Goal: Book appointment/travel/reservation

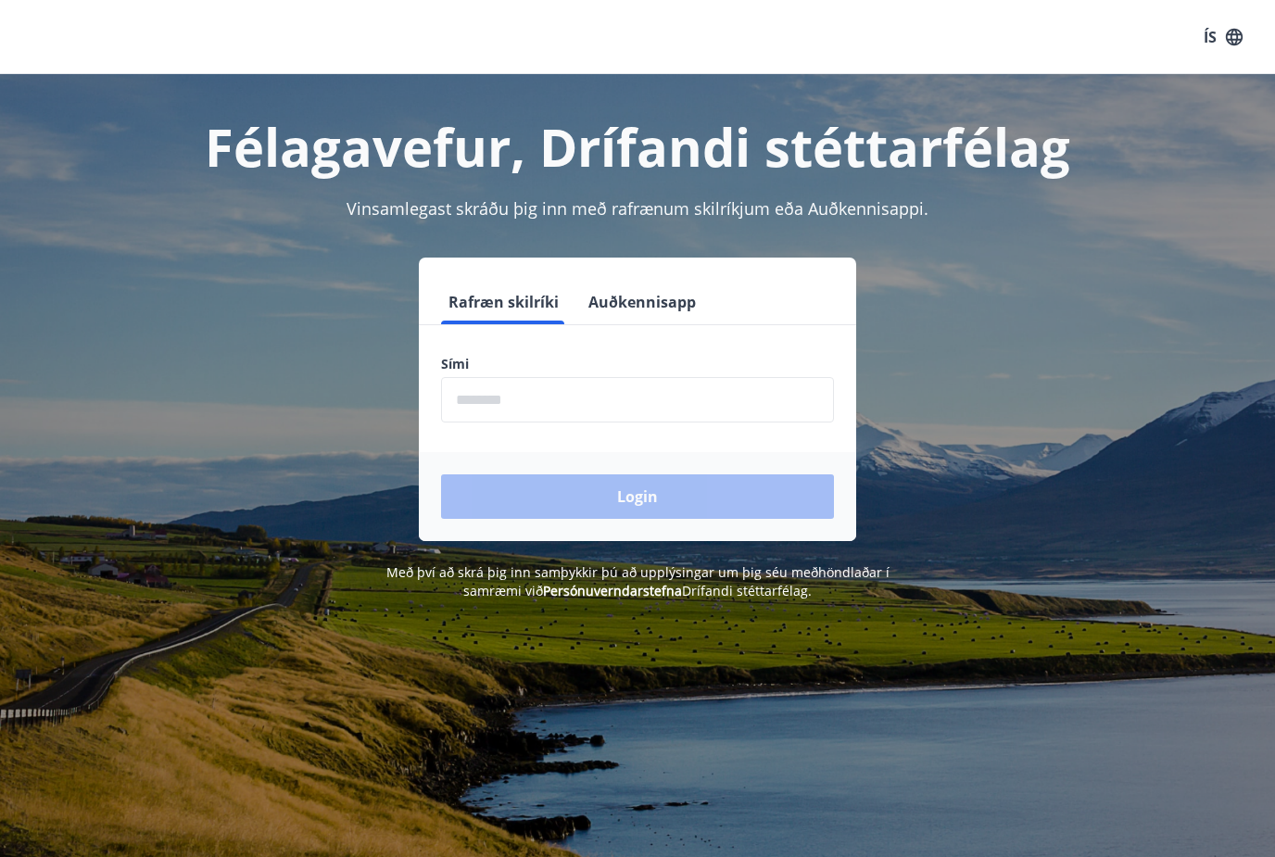
click at [488, 412] on input "phone" at bounding box center [637, 399] width 393 height 45
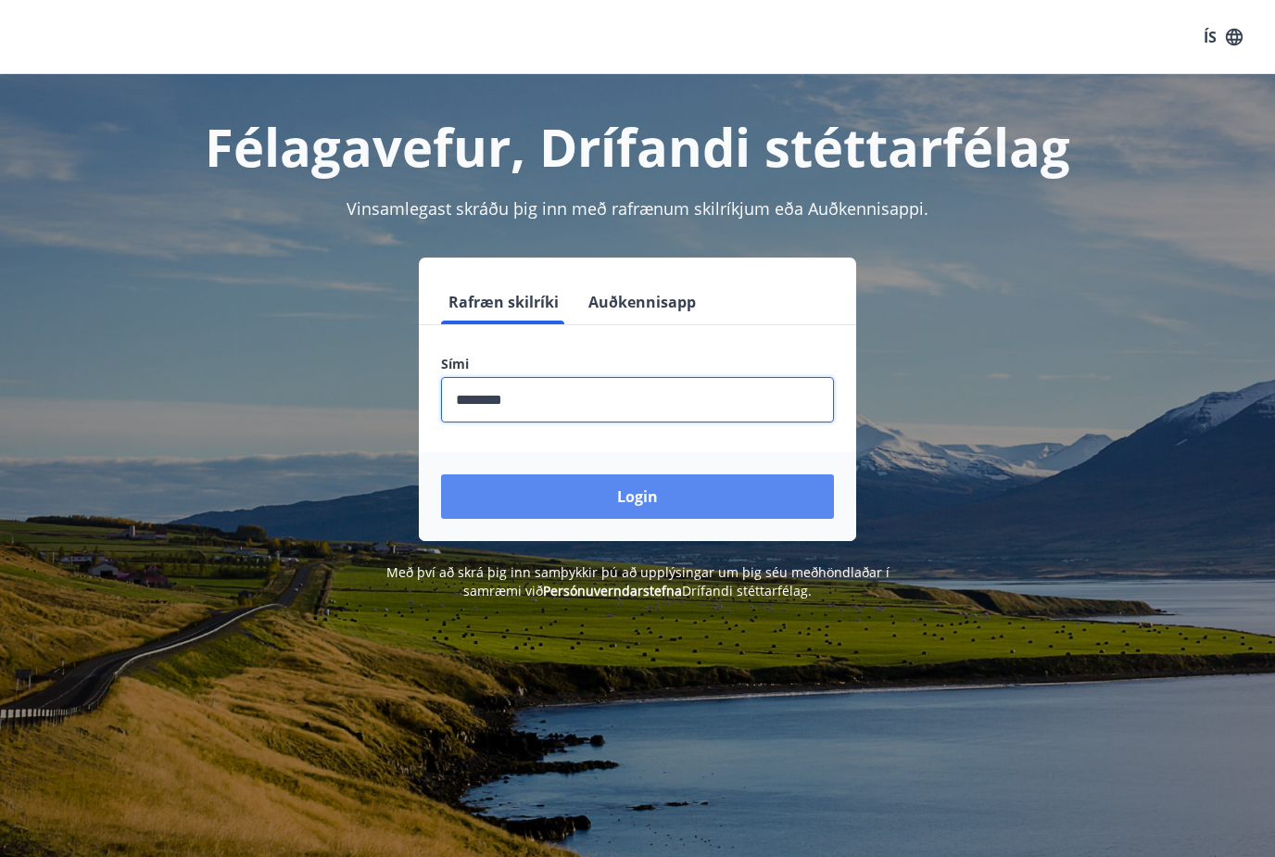
click at [510, 497] on button "Login" at bounding box center [637, 497] width 393 height 44
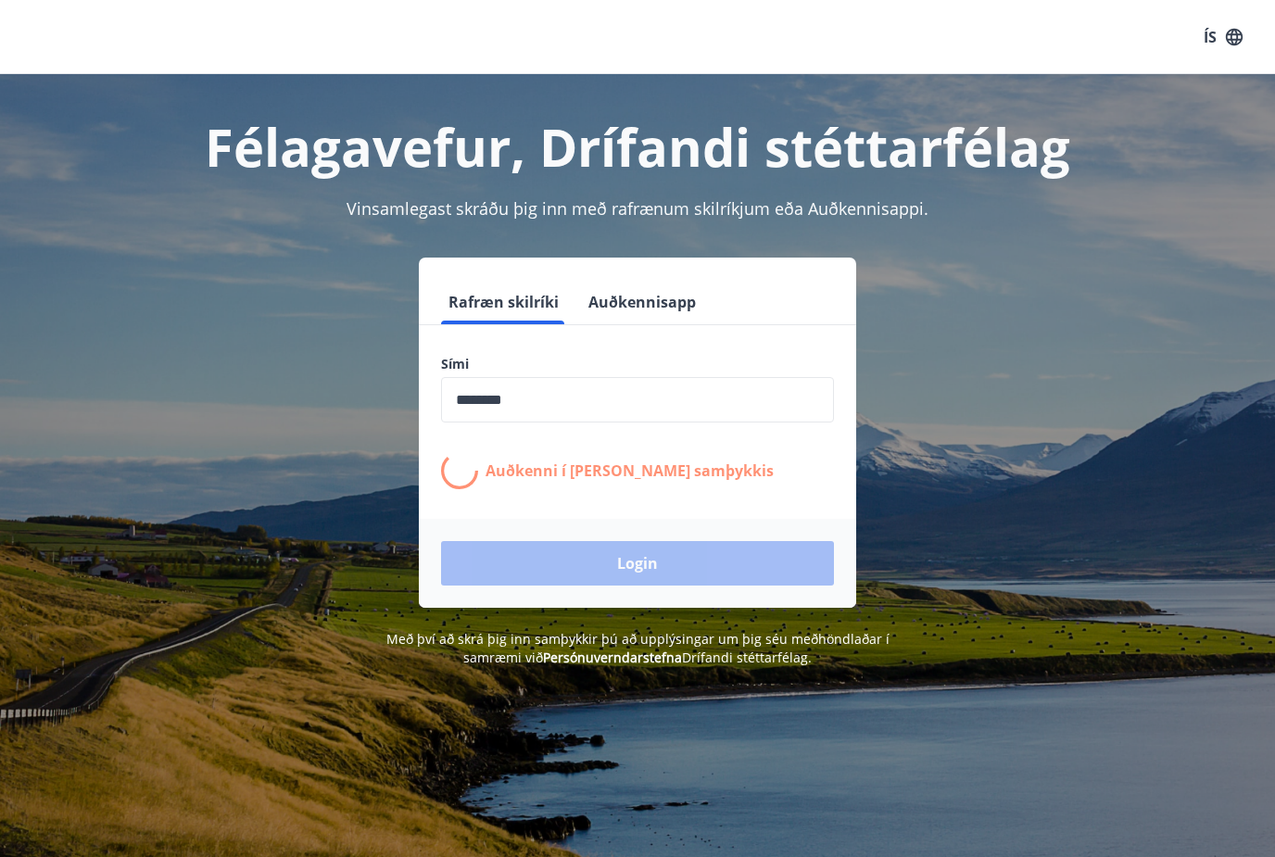
click at [502, 394] on input "phone" at bounding box center [637, 399] width 393 height 45
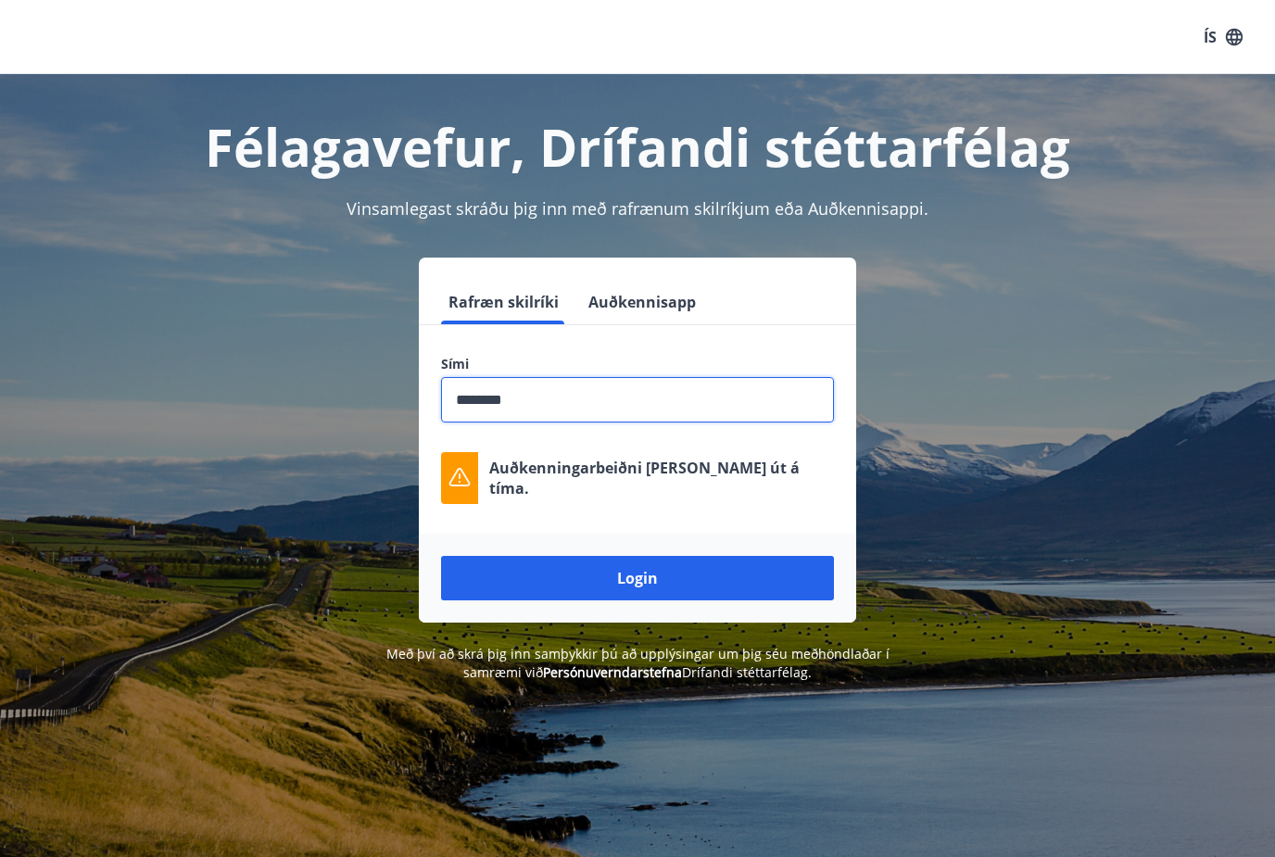
click at [508, 408] on input "phone" at bounding box center [637, 399] width 393 height 45
click at [507, 407] on input "phone" at bounding box center [637, 399] width 393 height 45
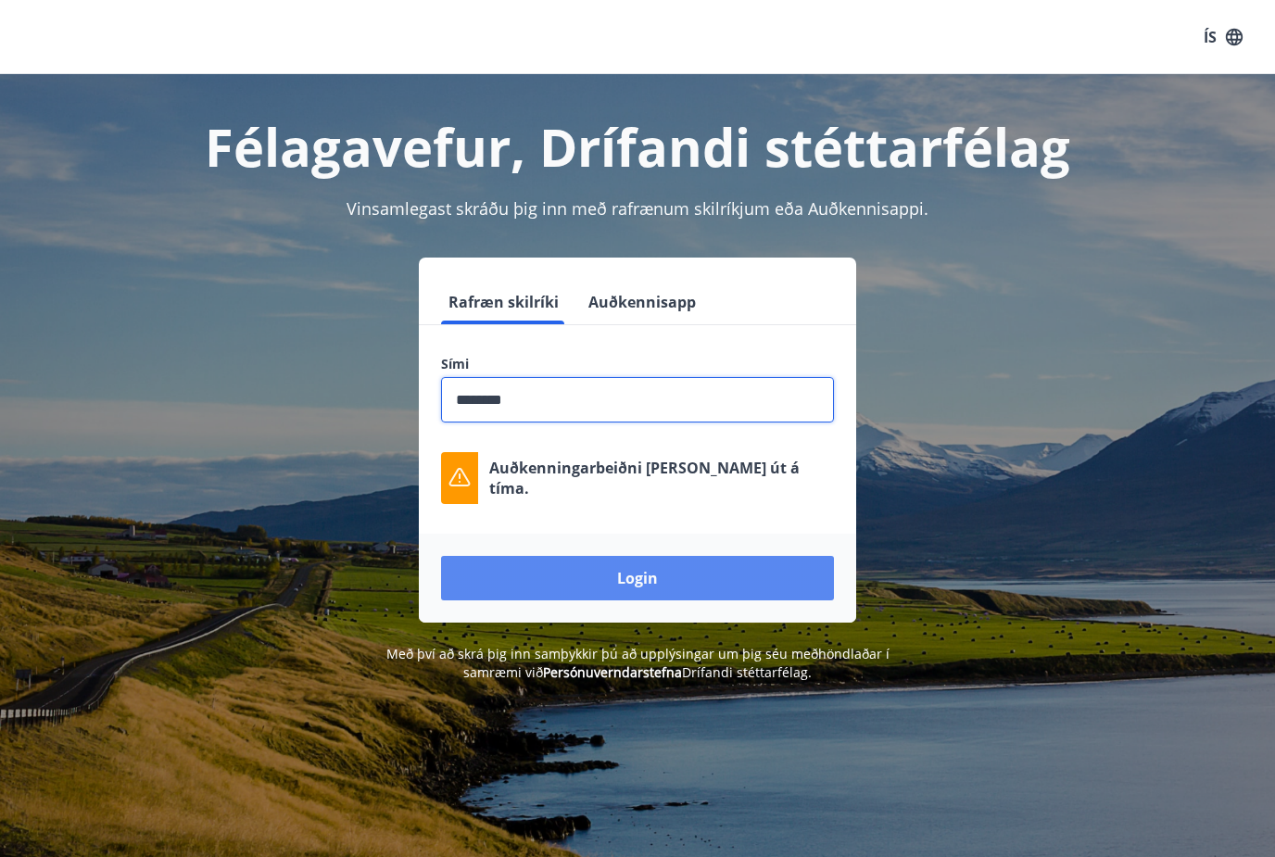
type input "********"
click at [586, 576] on button "Login" at bounding box center [637, 578] width 393 height 44
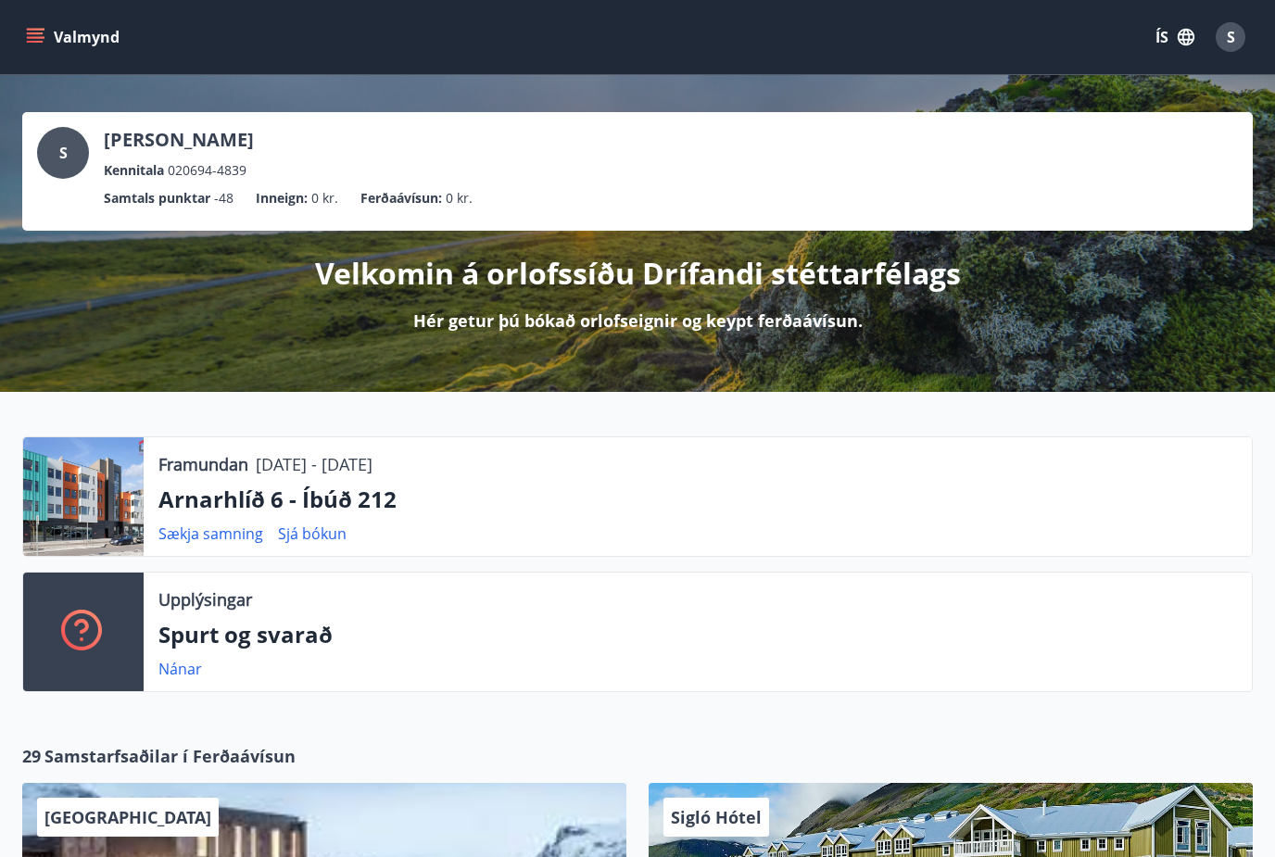
click at [35, 51] on button "Valmynd" at bounding box center [74, 36] width 105 height 33
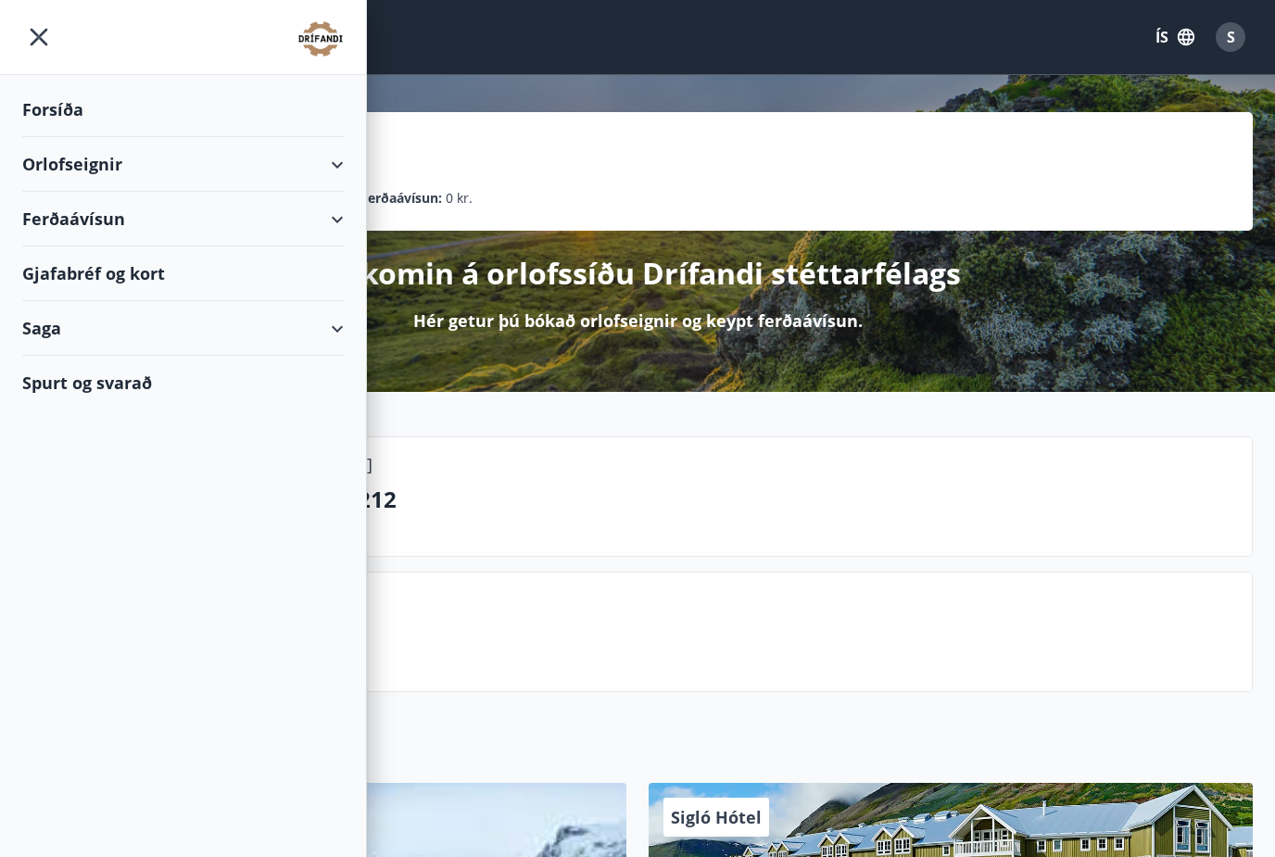
click at [330, 173] on div "Orlofseignir" at bounding box center [183, 164] width 322 height 55
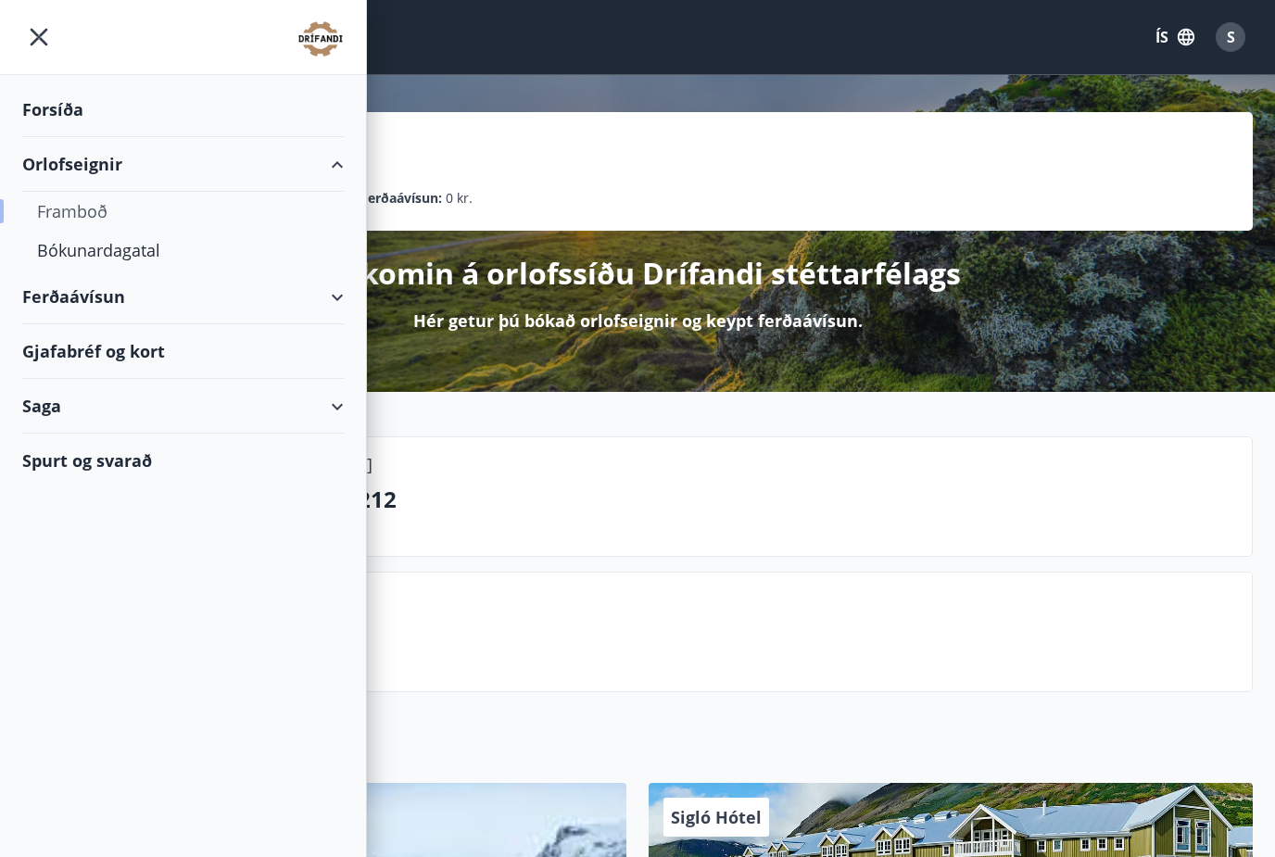
click at [68, 217] on div "Framboð" at bounding box center [183, 211] width 292 height 39
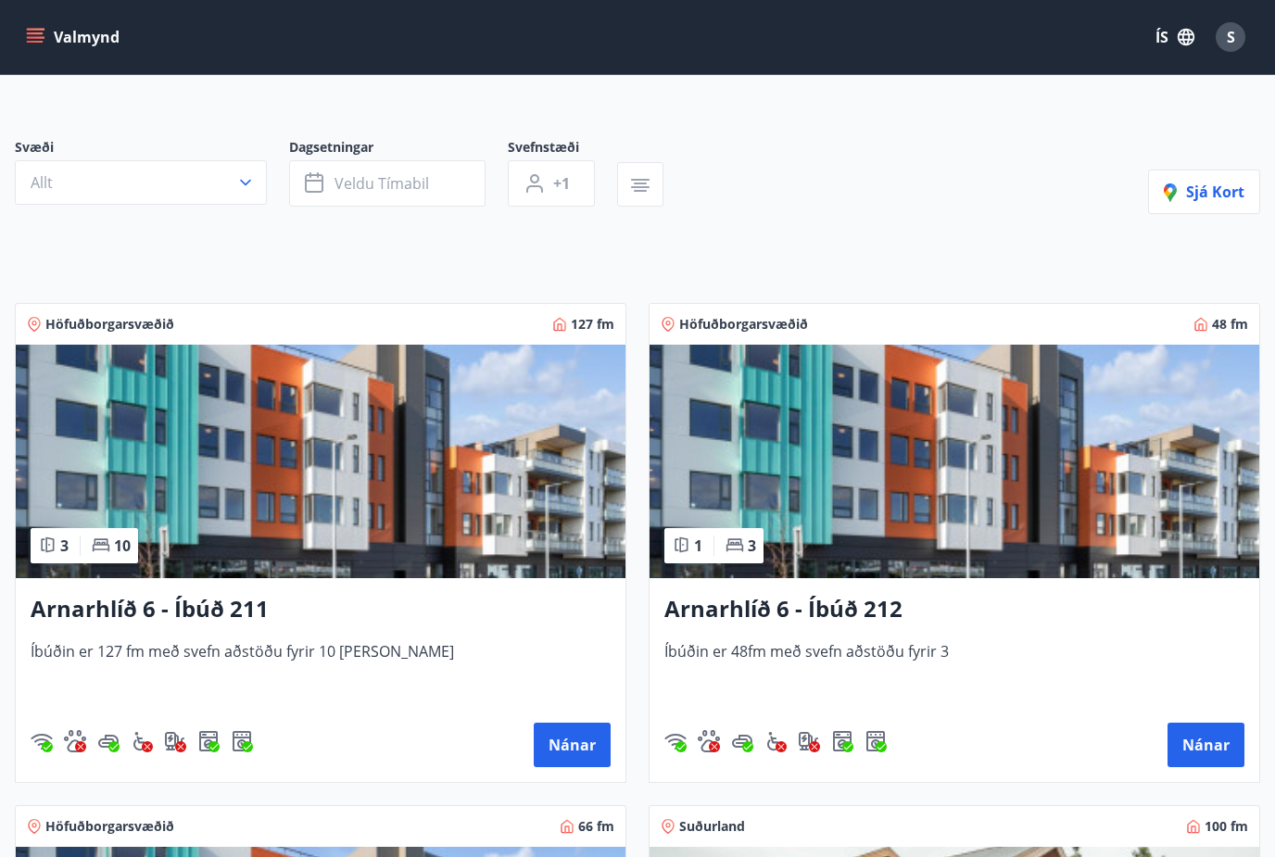
scroll to position [112, 0]
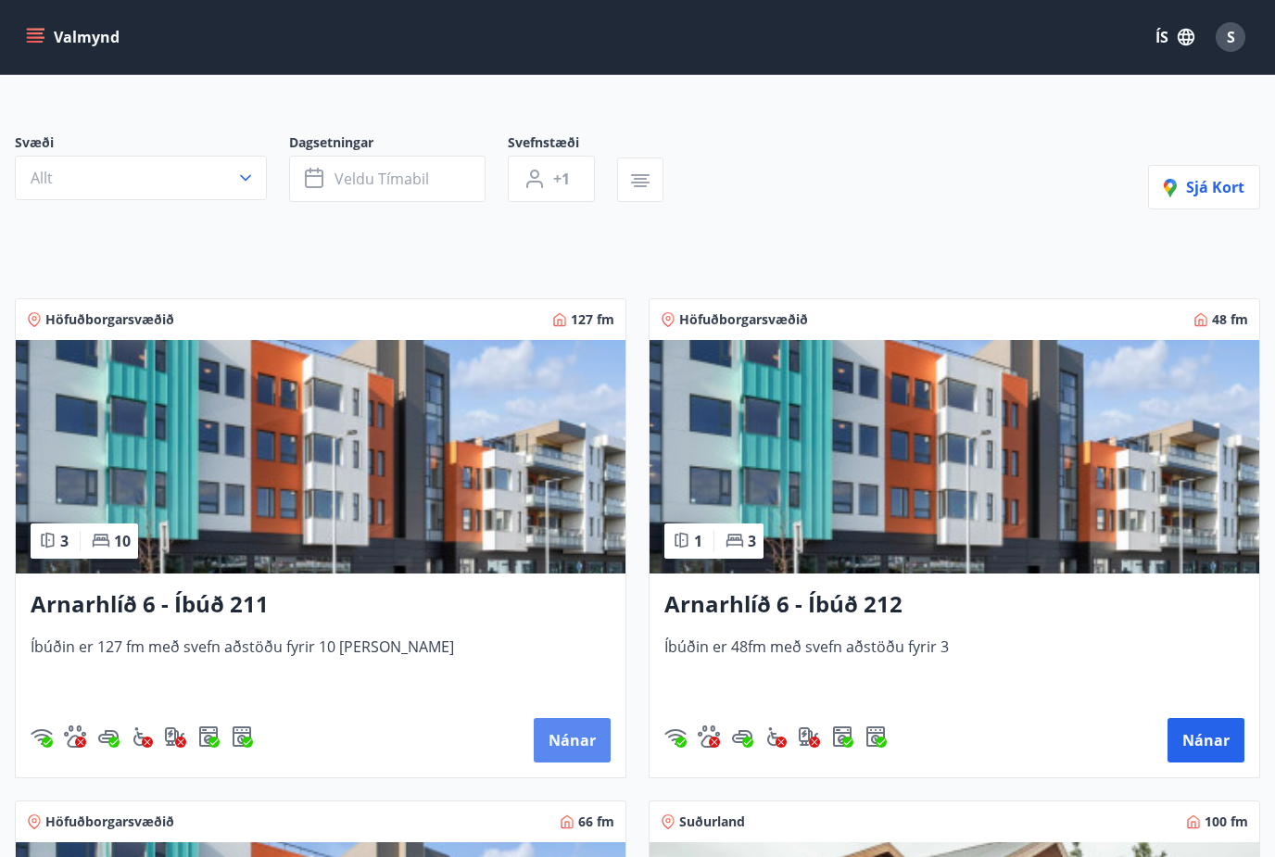
click at [582, 738] on button "Nánar" at bounding box center [572, 740] width 77 height 44
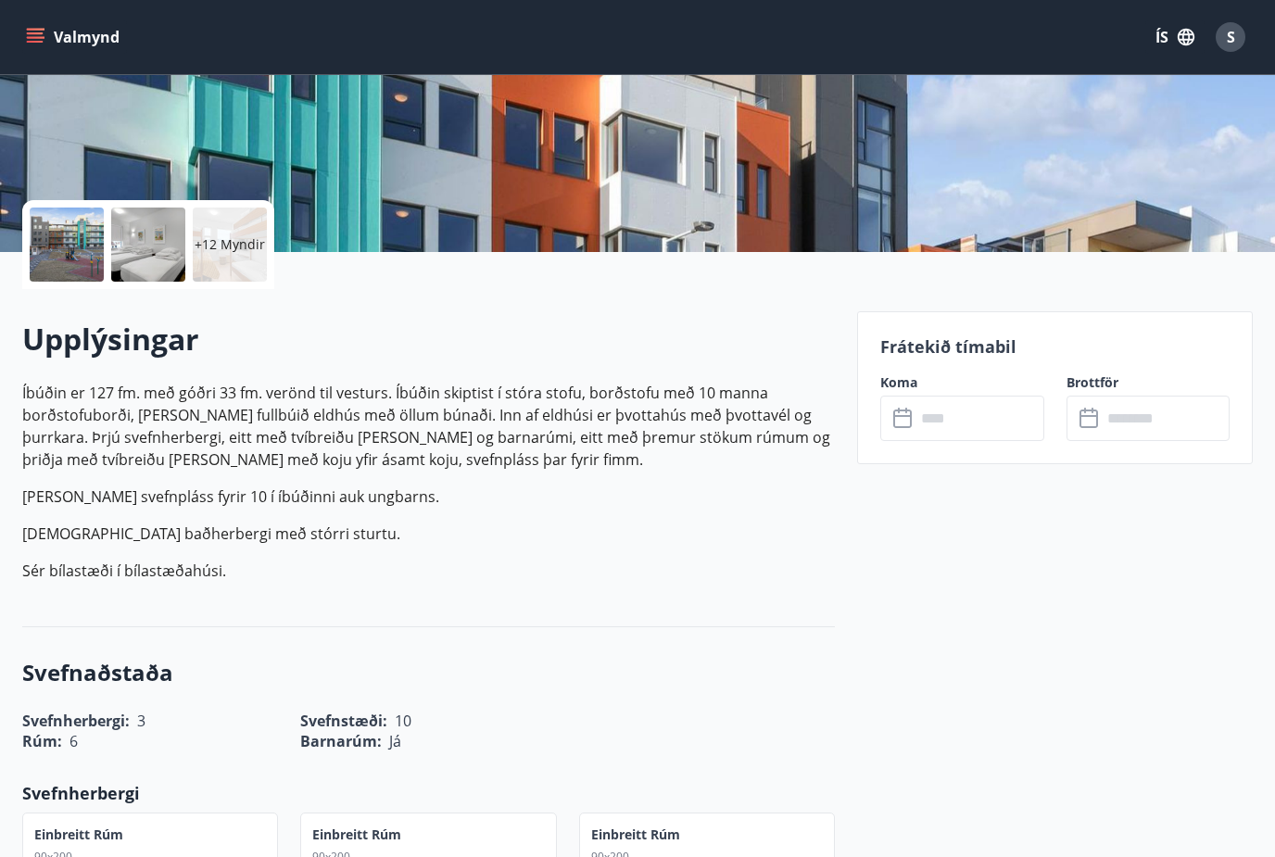
scroll to position [402, 0]
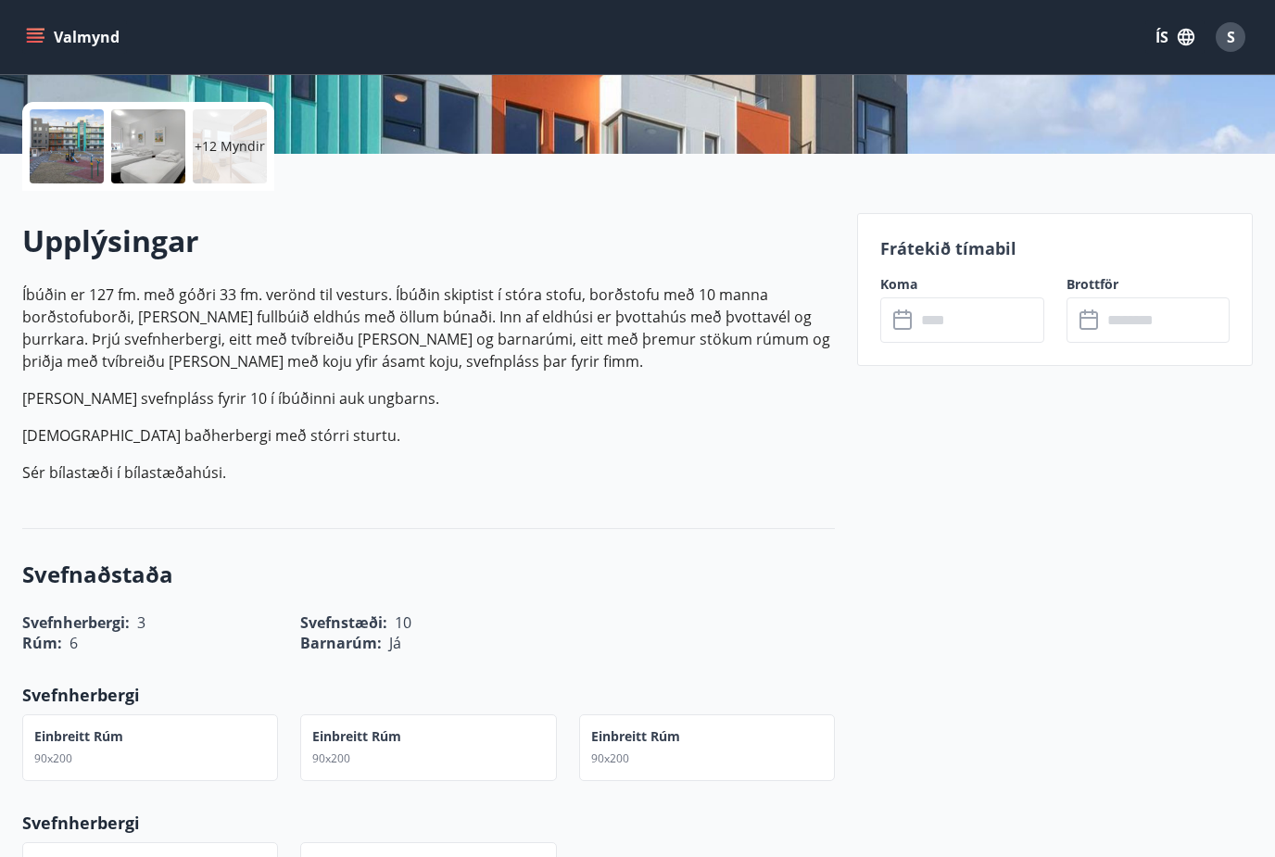
click at [930, 320] on input "text" at bounding box center [980, 320] width 128 height 45
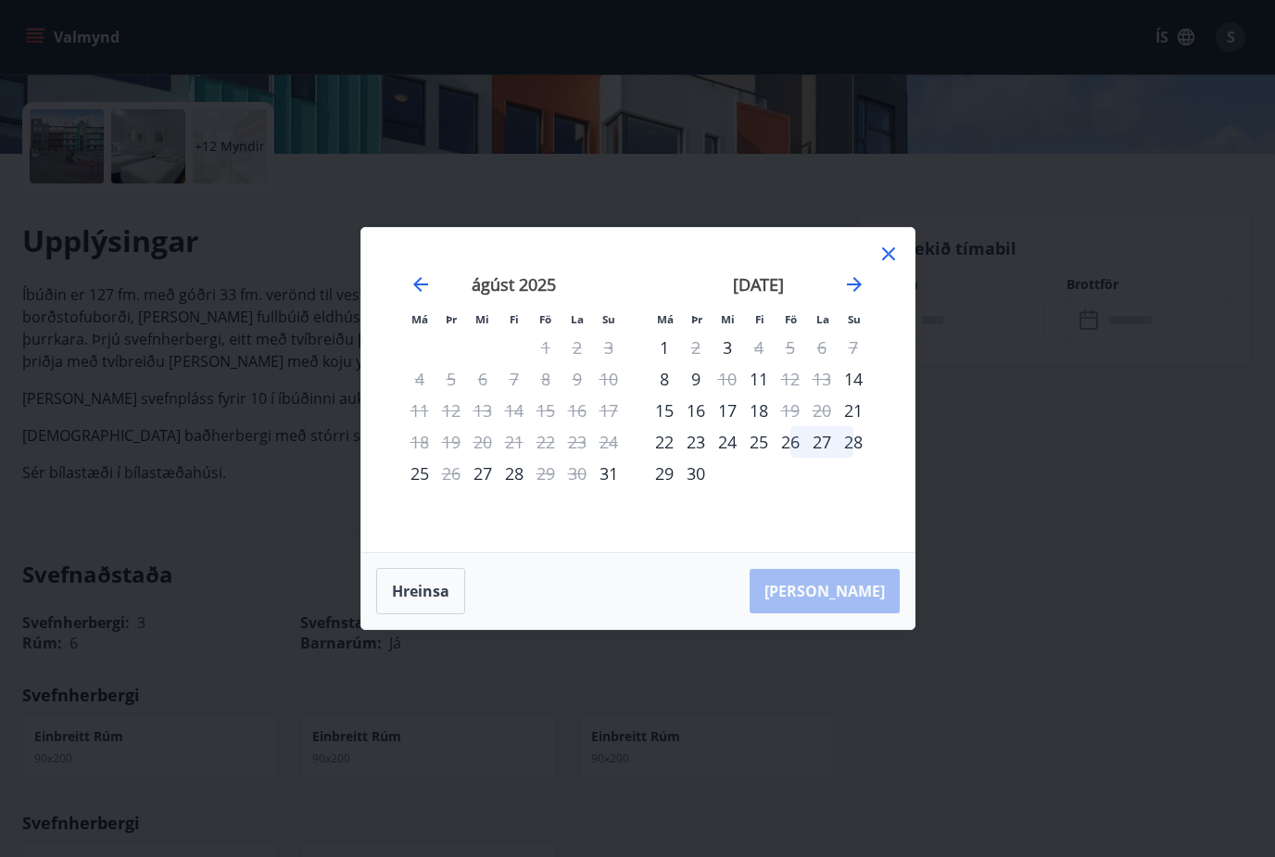
click at [881, 301] on div "júlí 2025 1 2 3 4 5 6 7 8 9 10 11 12 13 14 15 16 17 18 19 20 21 22 23 24 25 26 …" at bounding box center [883, 402] width 982 height 304
click at [881, 265] on icon at bounding box center [889, 254] width 22 height 22
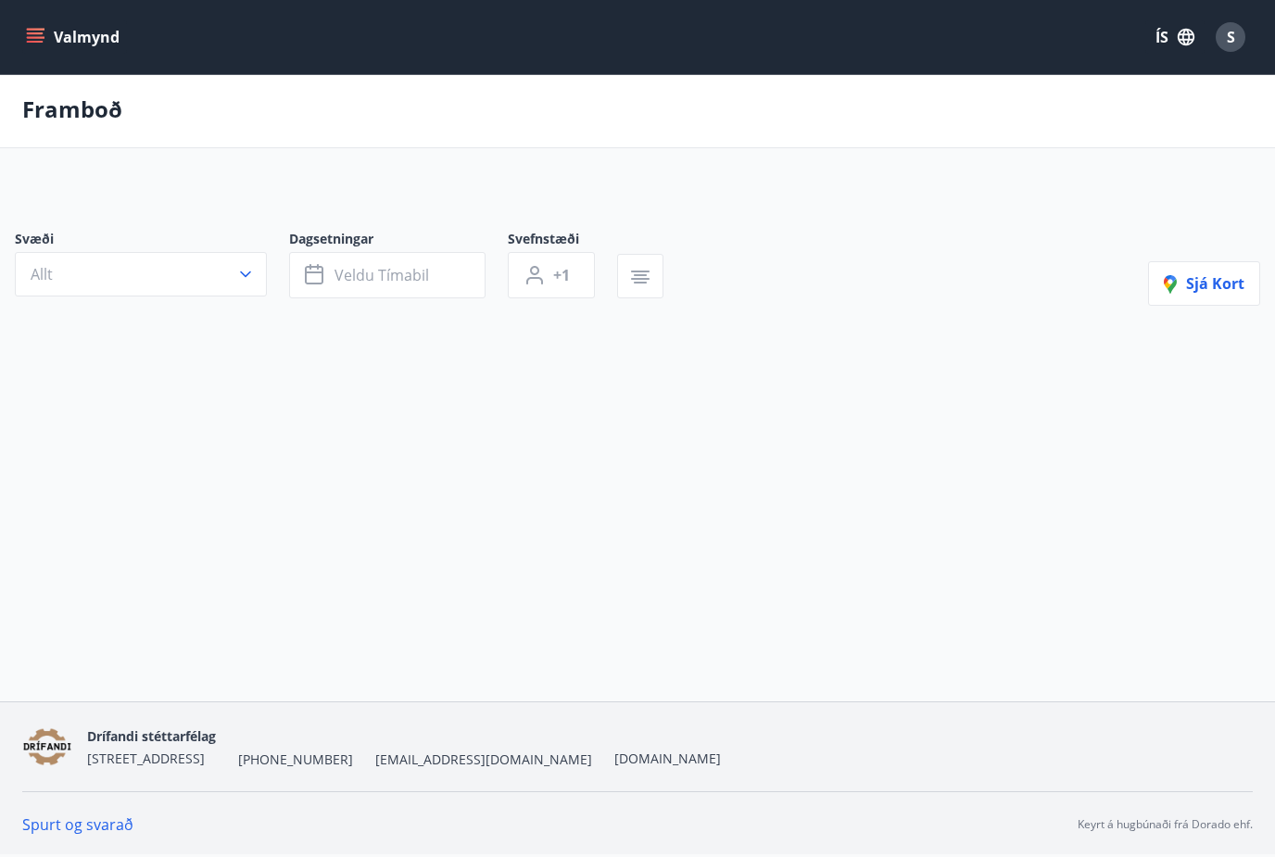
scroll to position [62, 0]
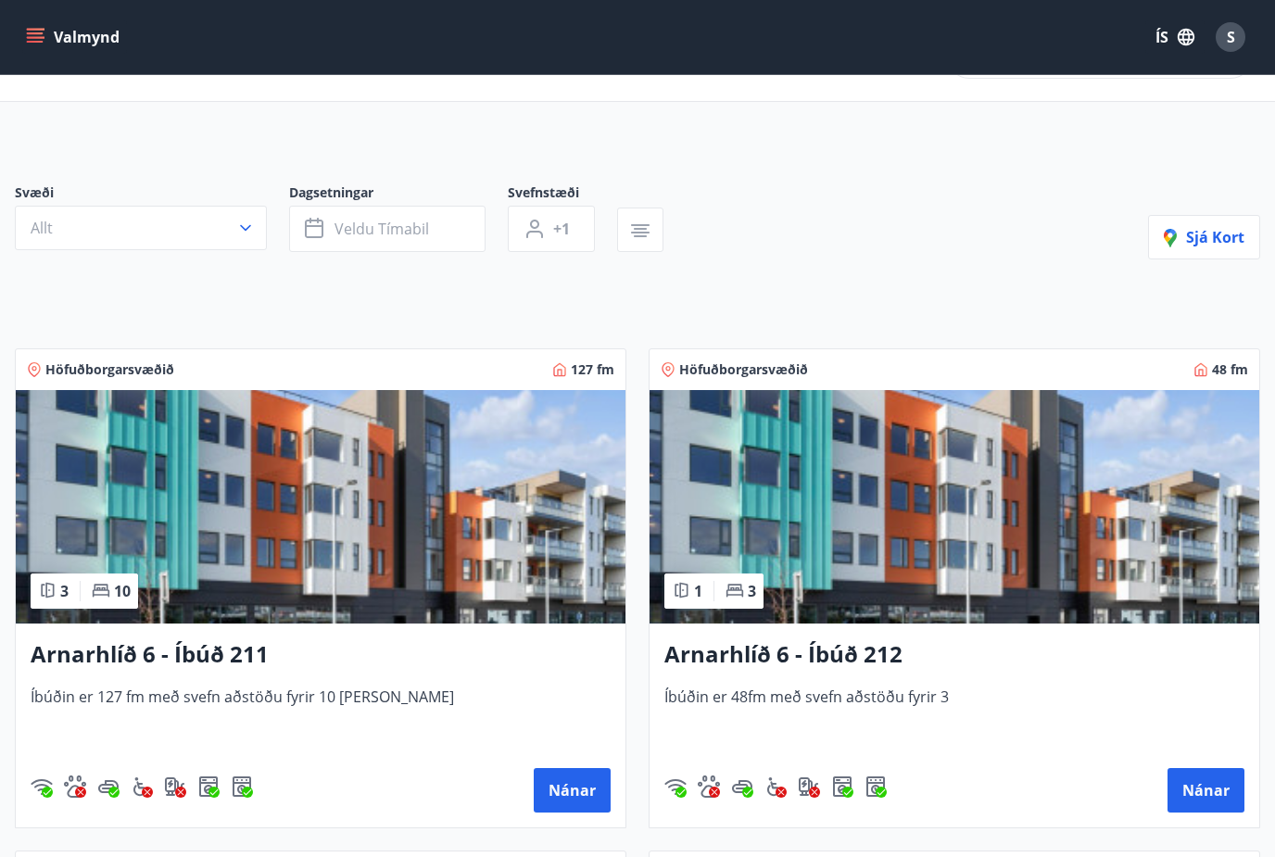
click at [839, 502] on img at bounding box center [955, 507] width 610 height 234
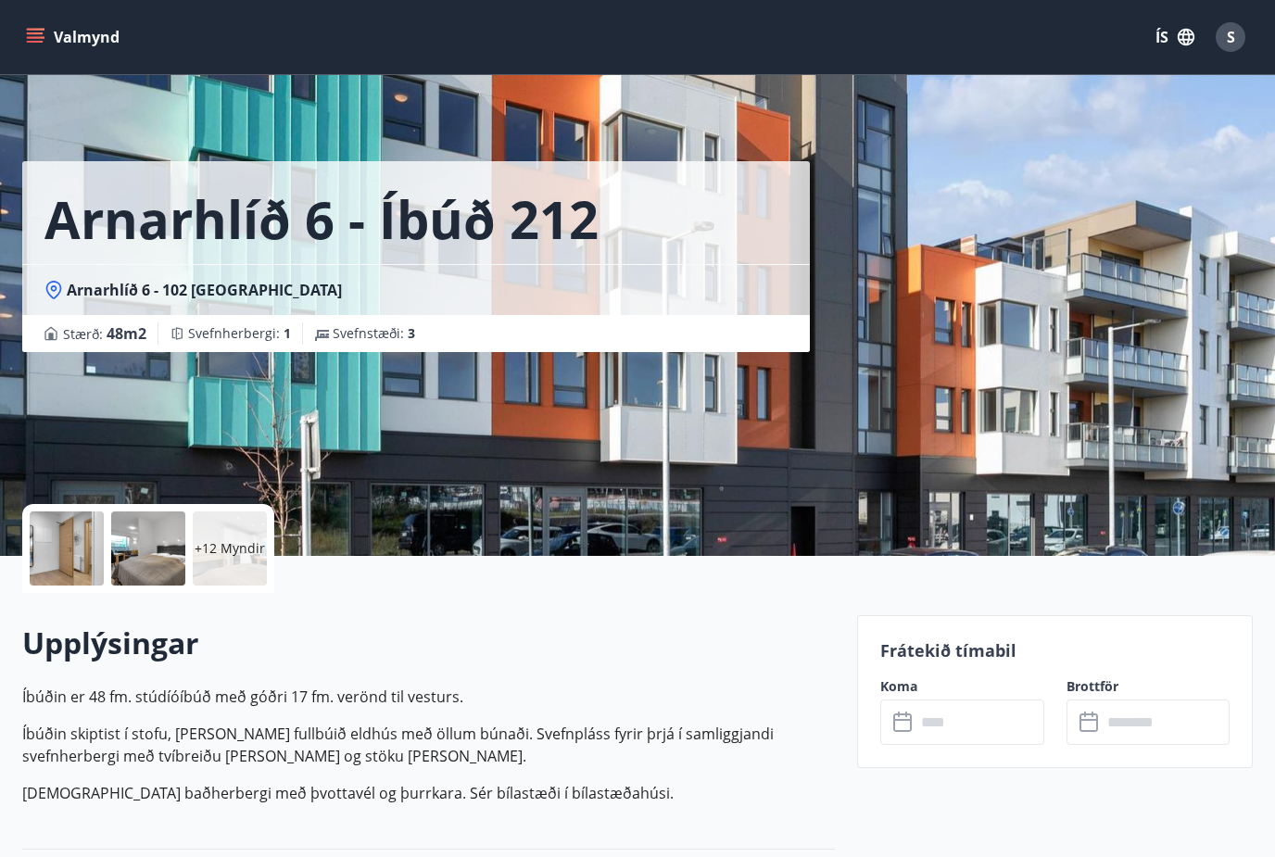
click at [954, 739] on input "text" at bounding box center [980, 722] width 128 height 45
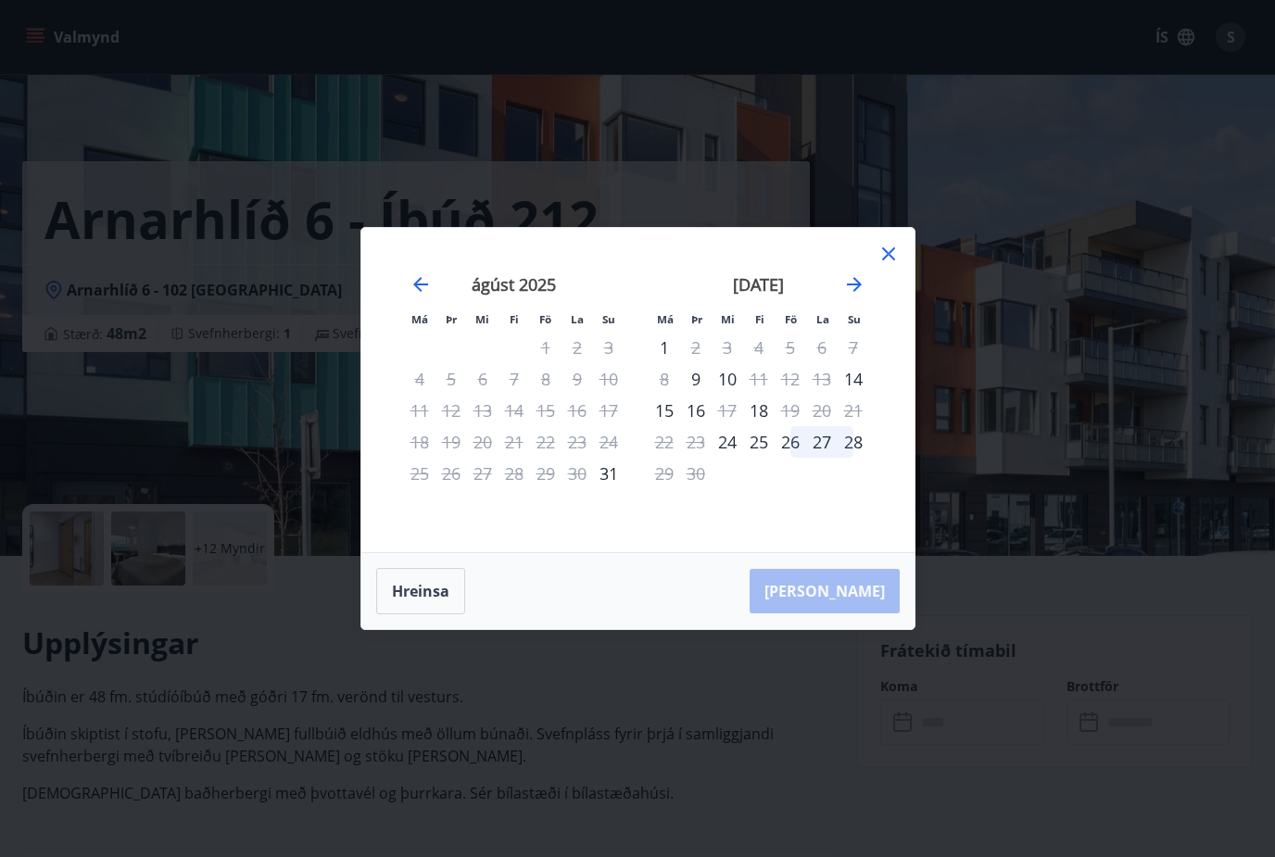
click at [882, 317] on div "júlí 2025 1 2 3 4 5 6 7 8 9 10 11 12 13 14 15 16 17 18 19 20 21 22 23 24 25 26 …" at bounding box center [883, 402] width 982 height 304
click at [879, 331] on div "september 2025 1 2 3 4 5 6 7 8 9 10 11 12 13 14 15 16 17 18 19 20 21 22 23 24 2…" at bounding box center [759, 402] width 245 height 304
click at [889, 310] on div "júlí 2025 1 2 3 4 5 6 7 8 9 10 11 12 13 14 15 16 17 18 19 20 21 22 23 24 25 26 …" at bounding box center [883, 402] width 982 height 304
click at [886, 316] on div "júlí 2025 1 2 3 4 5 6 7 8 9 10 11 12 13 14 15 16 17 18 19 20 21 22 23 24 25 26 …" at bounding box center [883, 402] width 982 height 304
click at [891, 308] on div "júlí 2025 1 2 3 4 5 6 7 8 9 10 11 12 13 14 15 16 17 18 19 20 21 22 23 24 25 26 …" at bounding box center [883, 402] width 982 height 304
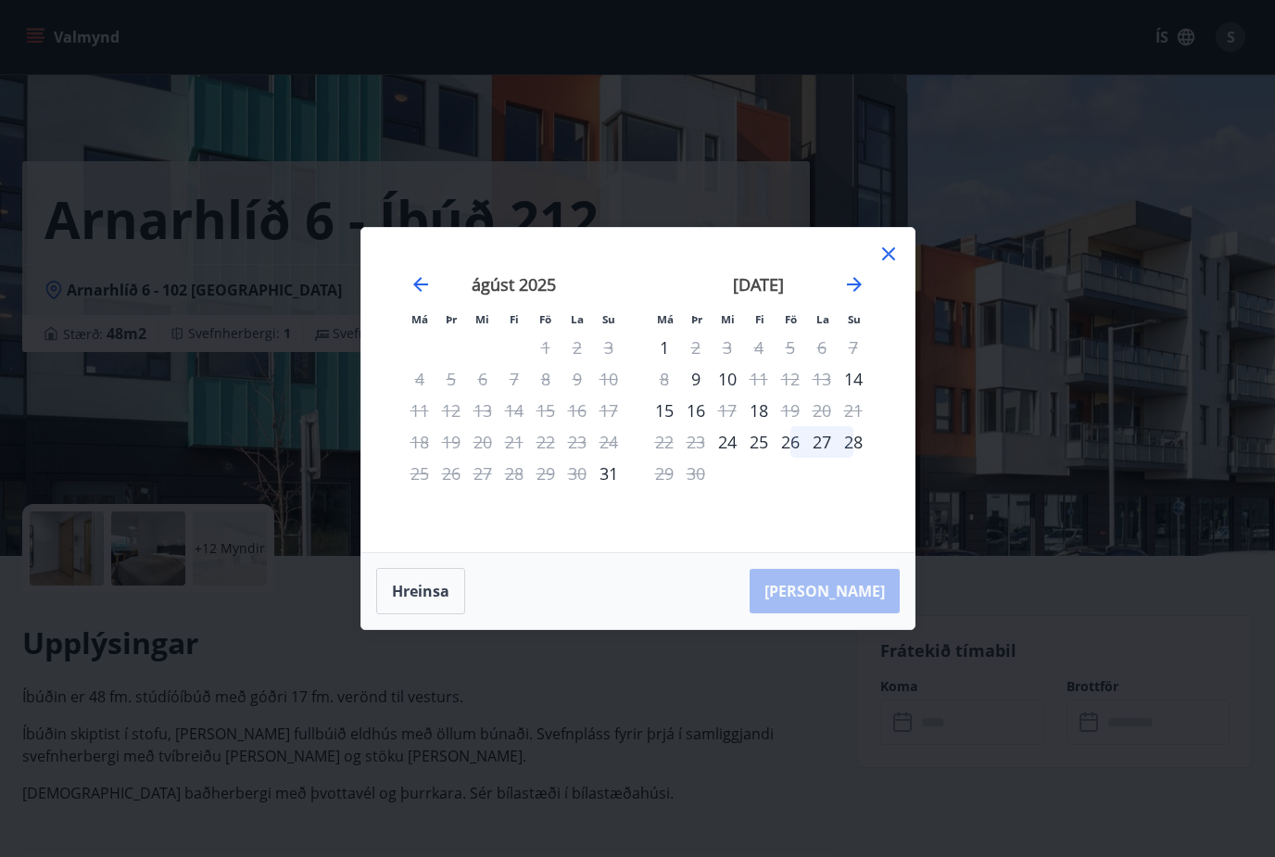
click at [884, 315] on div "júlí 2025 1 2 3 4 5 6 7 8 9 10 11 12 13 14 15 16 17 18 19 20 21 22 23 24 25 26 …" at bounding box center [883, 402] width 982 height 304
click at [890, 321] on div "júlí 2025 1 2 3 4 5 6 7 8 9 10 11 12 13 14 15 16 17 18 19 20 21 22 23 24 25 26 …" at bounding box center [883, 402] width 982 height 304
click at [887, 316] on div "júlí 2025 1 2 3 4 5 6 7 8 9 10 11 12 13 14 15 16 17 18 19 20 21 22 23 24 25 26 …" at bounding box center [883, 402] width 982 height 304
click at [885, 320] on div "júlí 2025 1 2 3 4 5 6 7 8 9 10 11 12 13 14 15 16 17 18 19 20 21 22 23 24 25 26 …" at bounding box center [883, 402] width 982 height 304
click at [885, 319] on div "júlí 2025 1 2 3 4 5 6 7 8 9 10 11 12 13 14 15 16 17 18 19 20 21 22 23 24 25 26 …" at bounding box center [883, 402] width 982 height 304
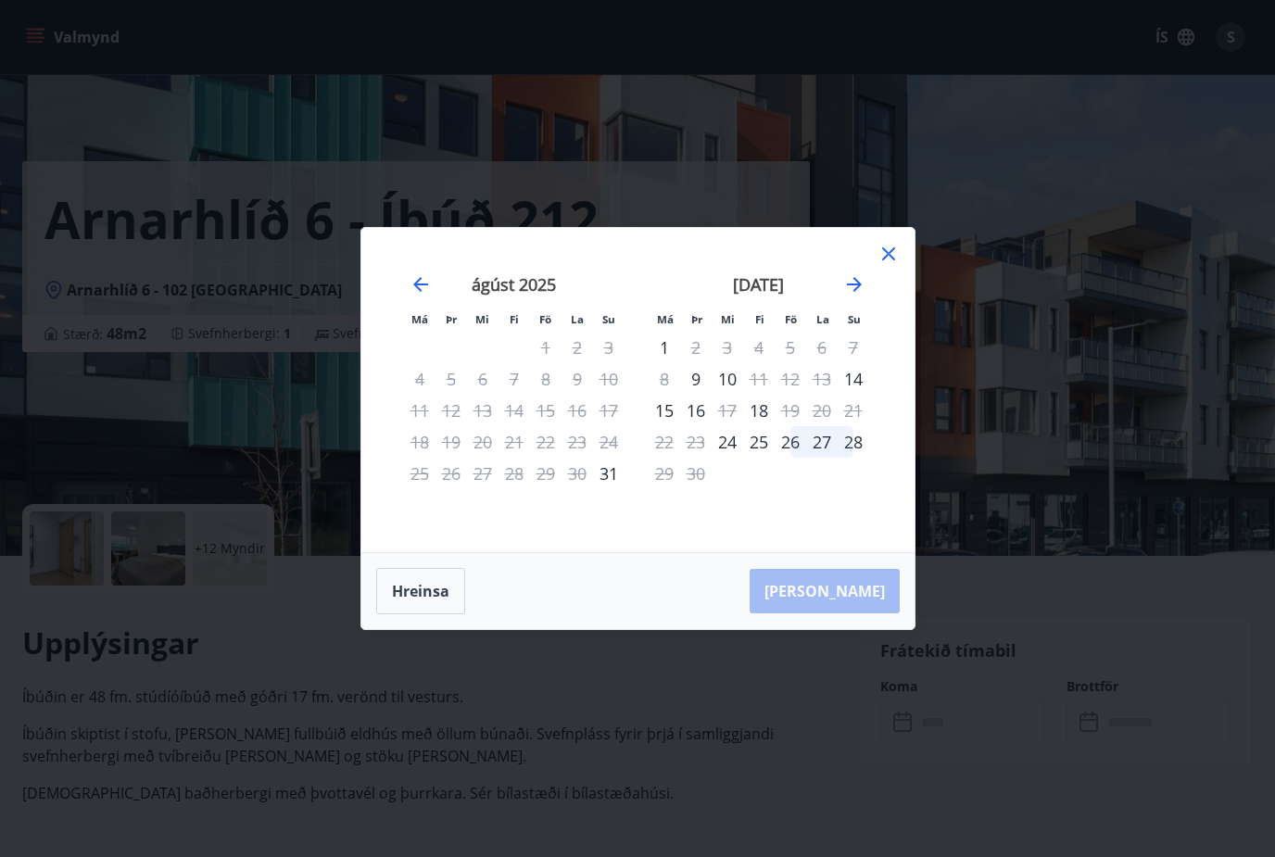
click at [884, 323] on div "júlí 2025 1 2 3 4 5 6 7 8 9 10 11 12 13 14 15 16 17 18 19 20 21 22 23 24 25 26 …" at bounding box center [883, 402] width 982 height 304
click at [888, 324] on div "júlí 2025 1 2 3 4 5 6 7 8 9 10 11 12 13 14 15 16 17 18 19 20 21 22 23 24 25 26 …" at bounding box center [883, 402] width 982 height 304
click at [884, 306] on div "júlí 2025 1 2 3 4 5 6 7 8 9 10 11 12 13 14 15 16 17 18 19 20 21 22 23 24 25 26 …" at bounding box center [883, 402] width 982 height 304
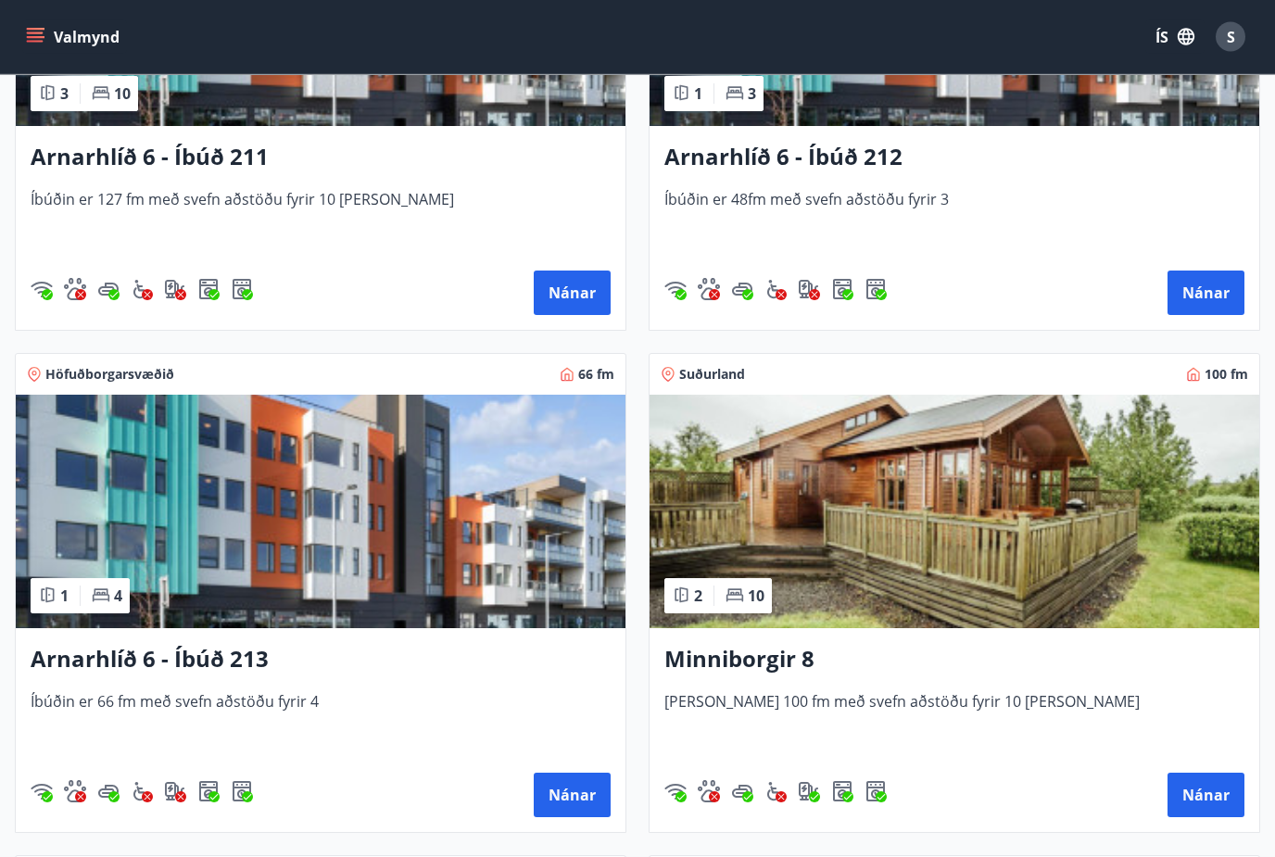
scroll to position [562, 0]
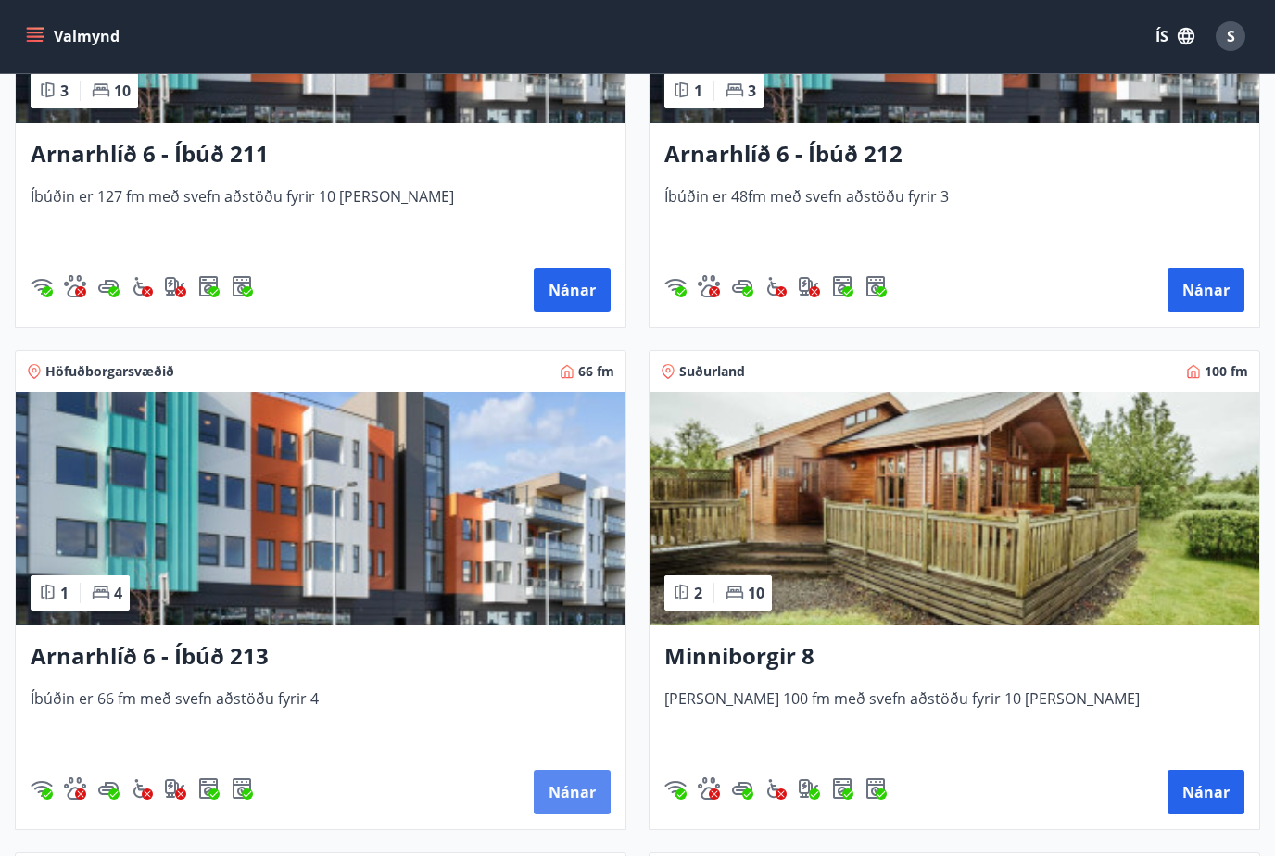
click at [549, 792] on button "Nánar" at bounding box center [572, 793] width 77 height 44
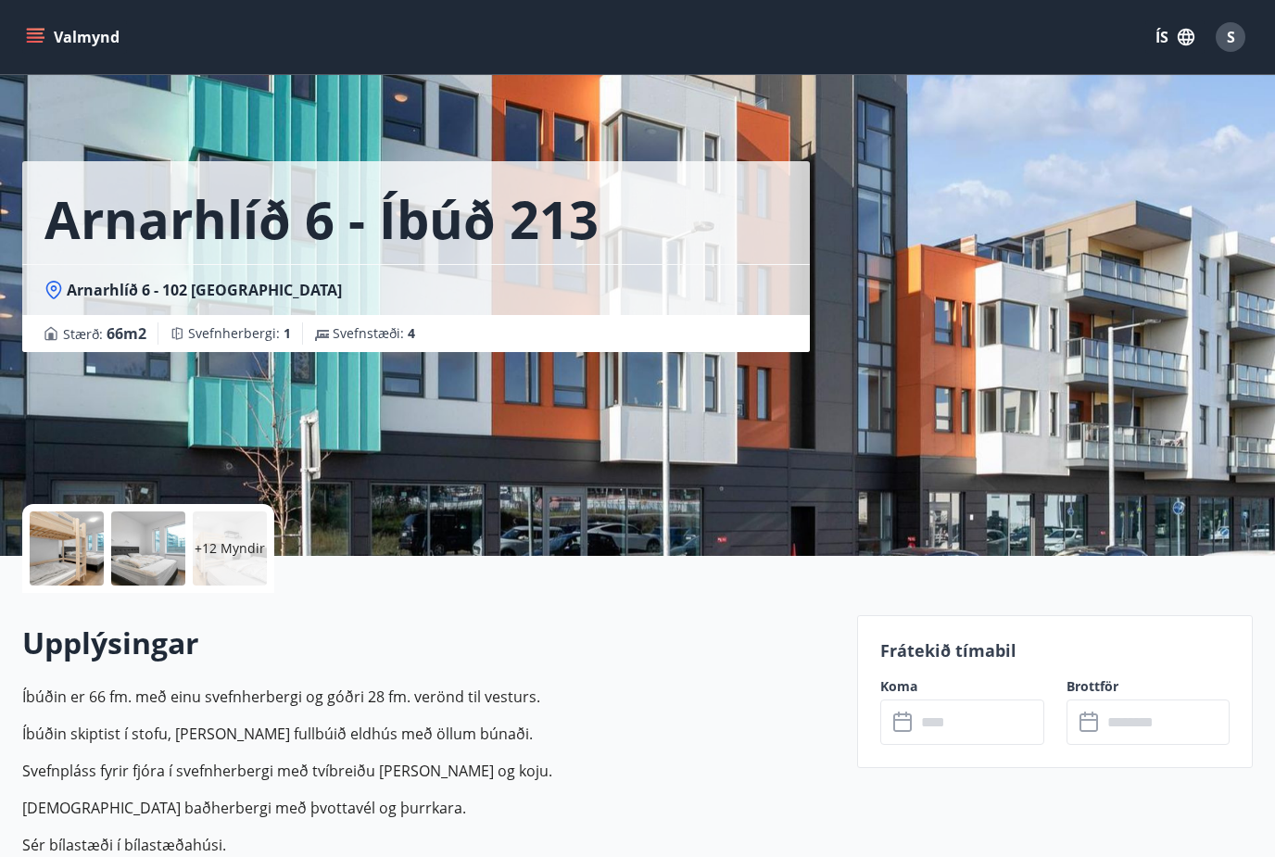
click at [967, 737] on input "text" at bounding box center [980, 722] width 128 height 45
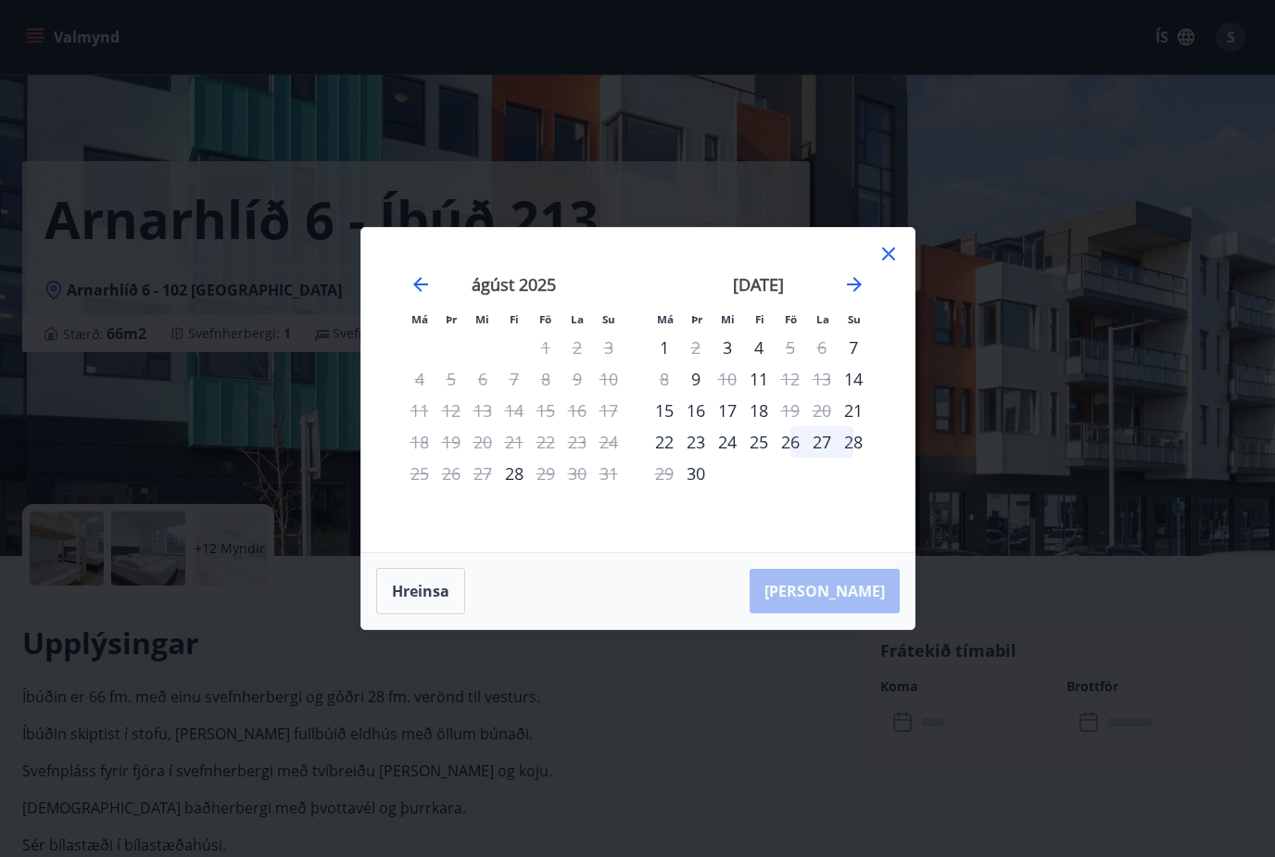
click at [880, 265] on icon at bounding box center [889, 254] width 22 height 22
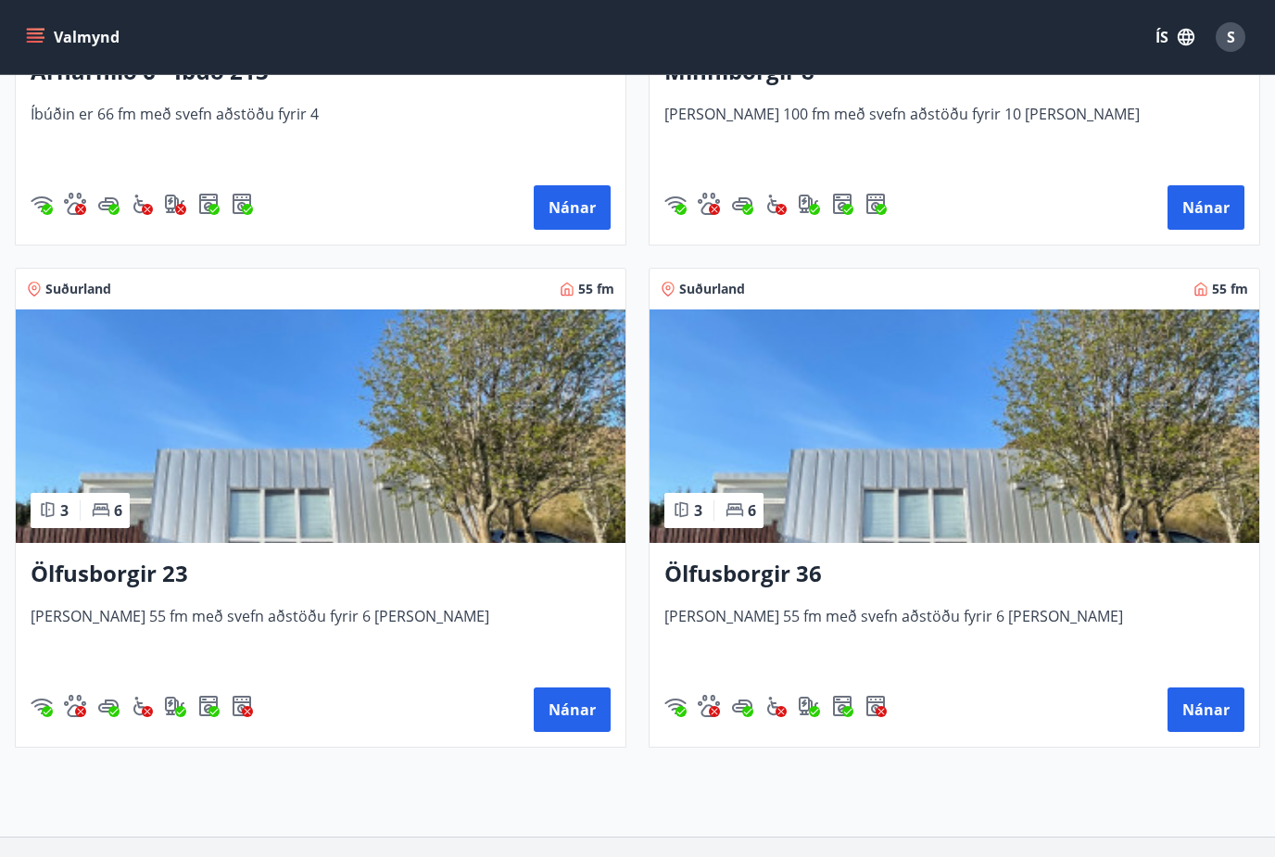
scroll to position [1223, 0]
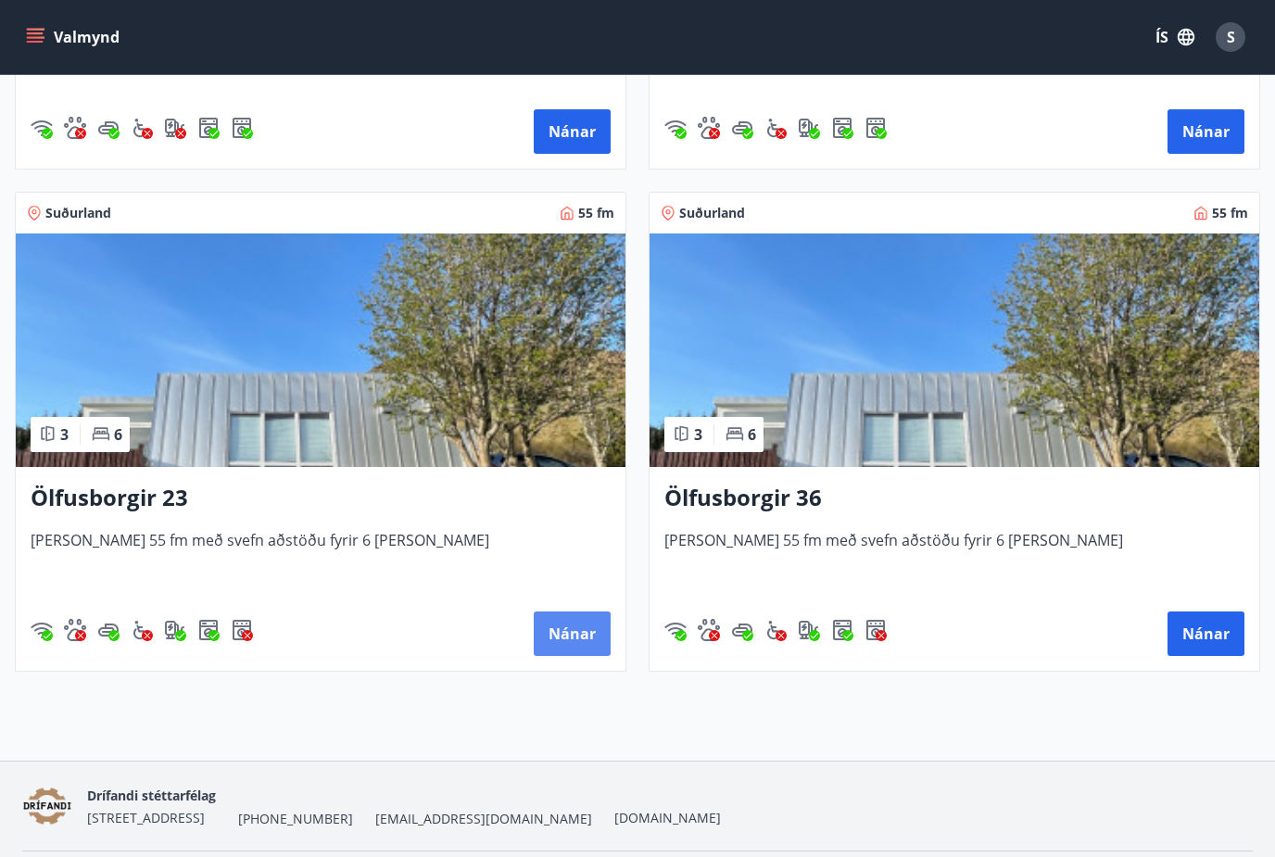
click at [576, 649] on button "Nánar" at bounding box center [572, 634] width 77 height 44
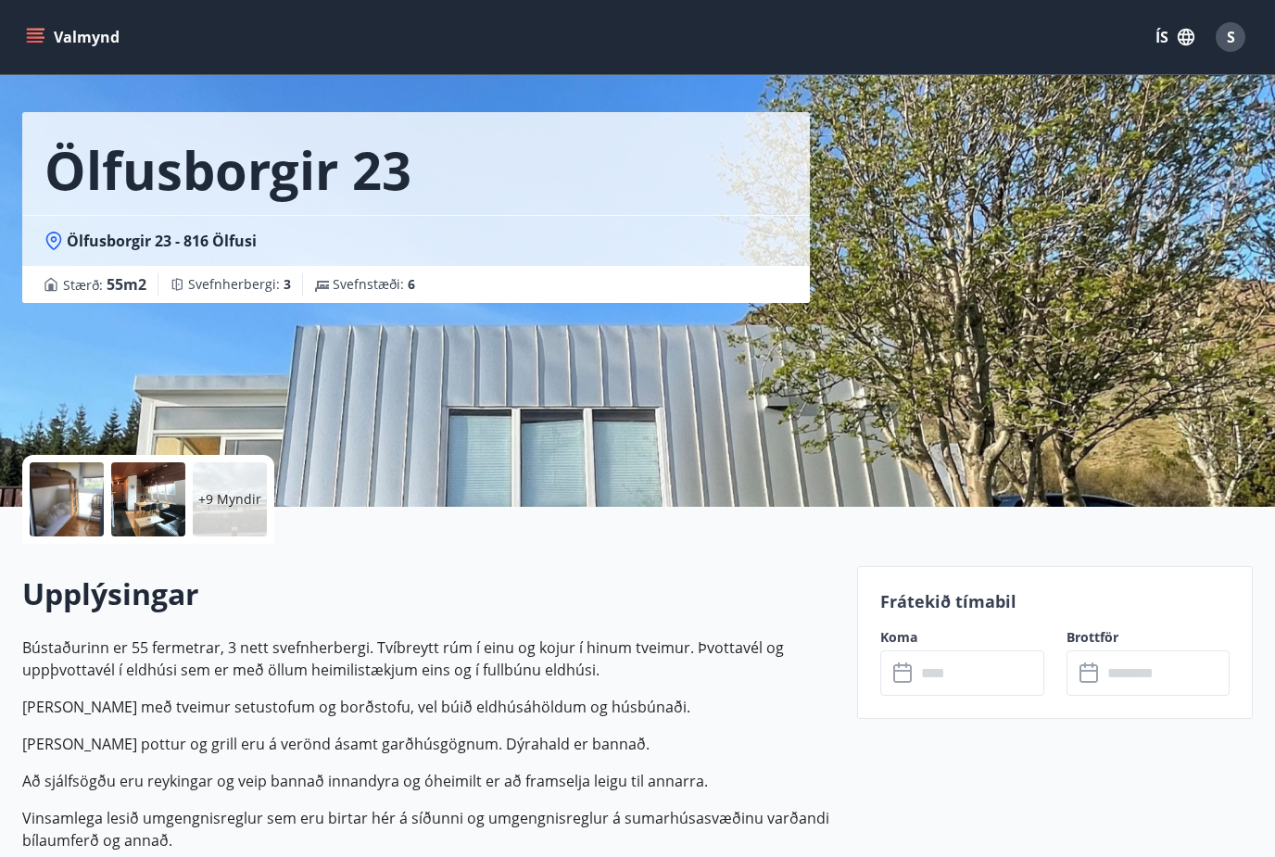
scroll to position [56, 0]
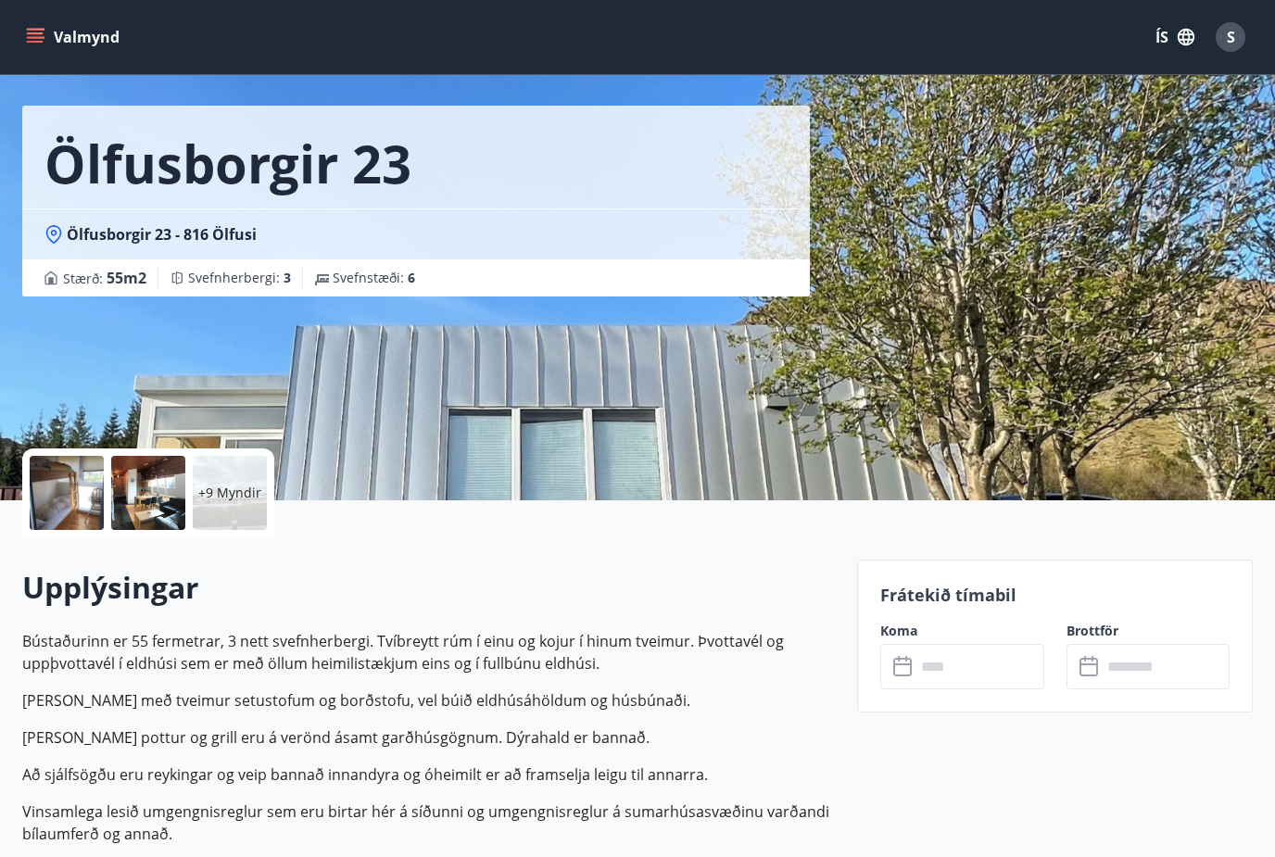
click at [943, 652] on input "text" at bounding box center [980, 666] width 128 height 45
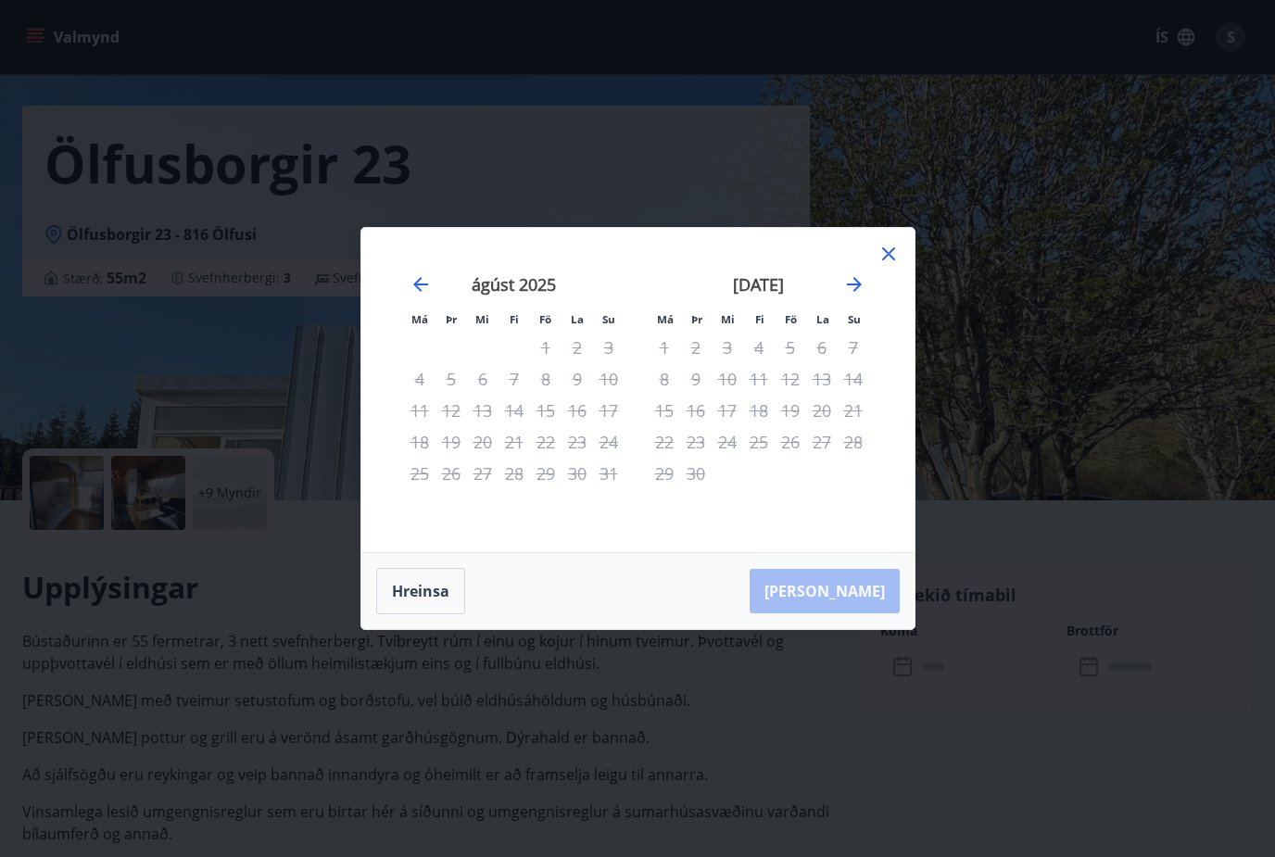
click at [887, 301] on div "júlí 2025 1 2 3 4 5 6 7 8 9 10 11 12 13 14 15 16 17 18 19 20 21 22 23 24 25 26 …" at bounding box center [883, 402] width 982 height 304
click at [887, 265] on icon at bounding box center [889, 254] width 22 height 22
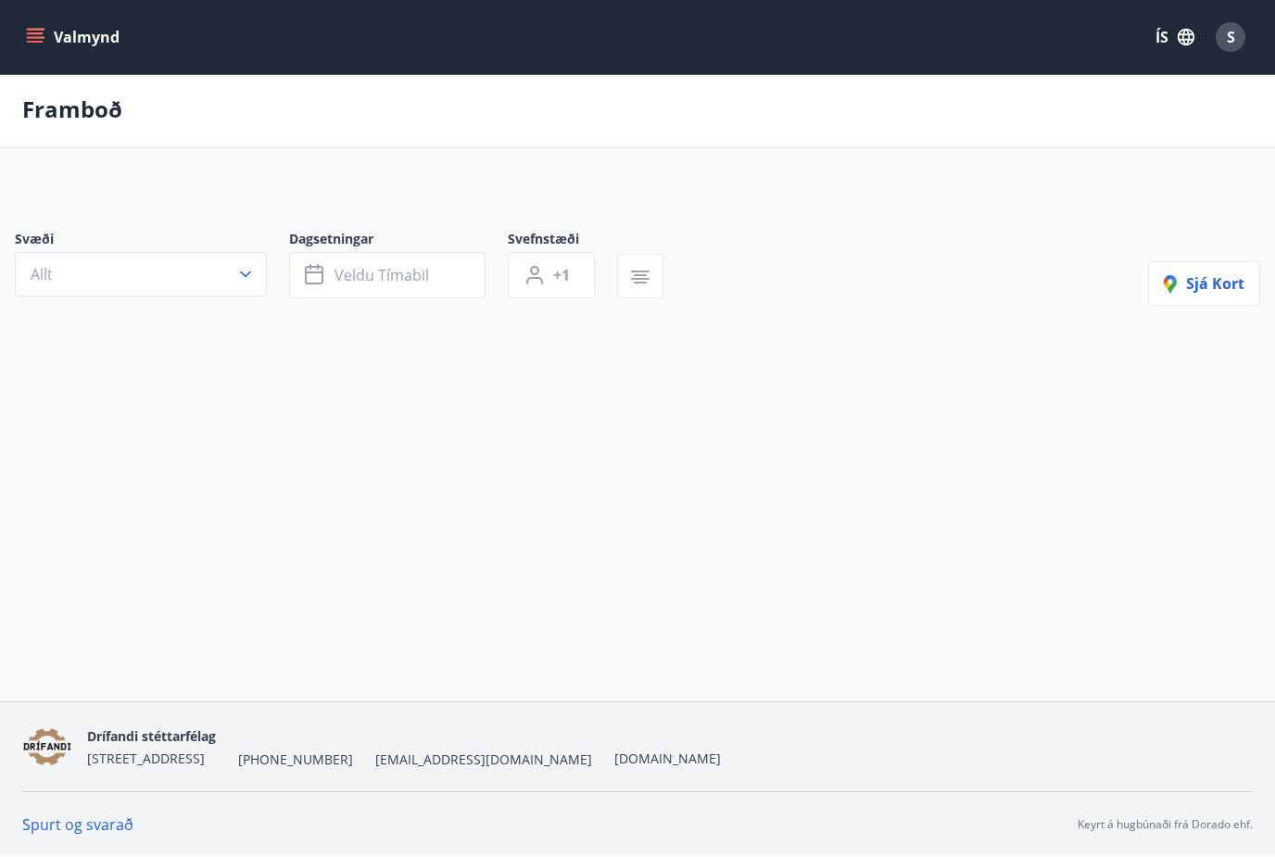
scroll to position [62, 0]
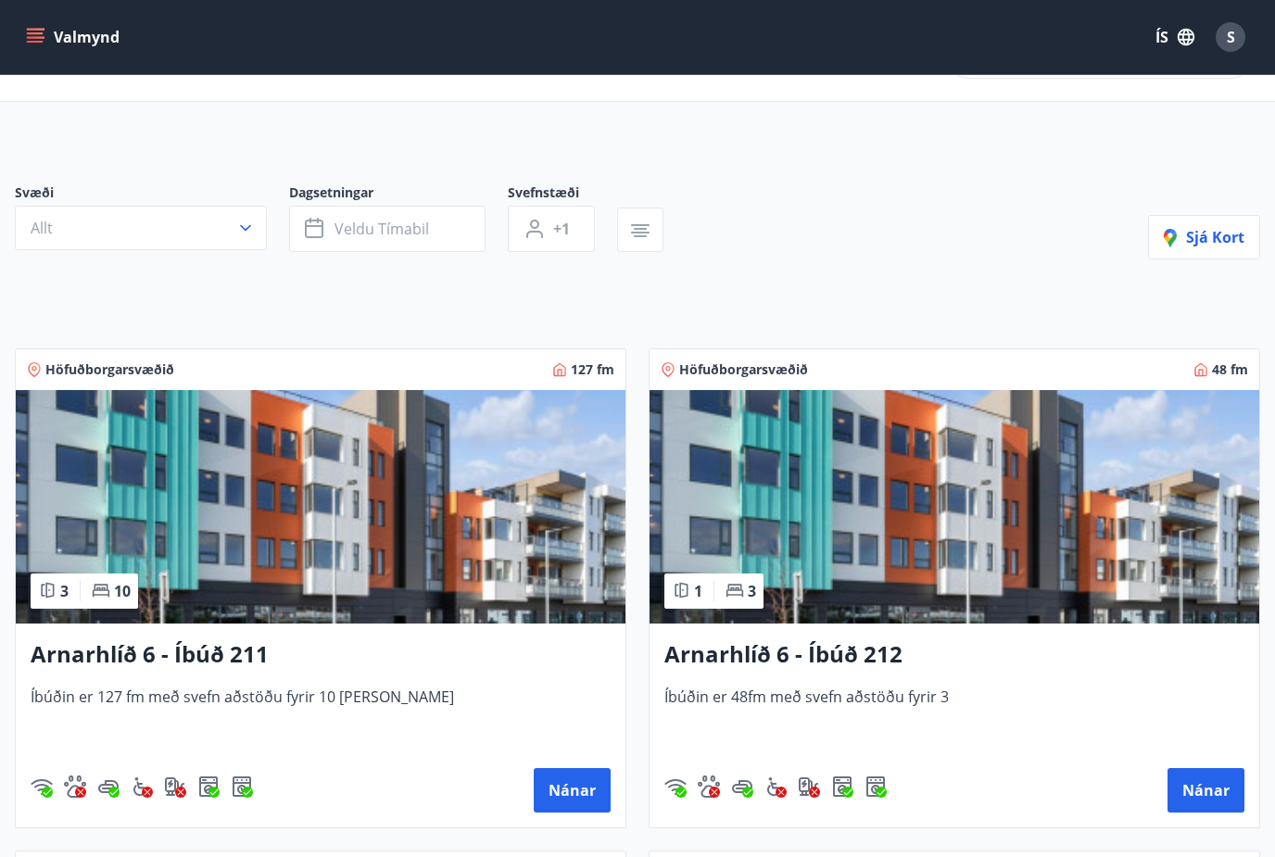
click at [1203, 576] on img at bounding box center [955, 507] width 610 height 234
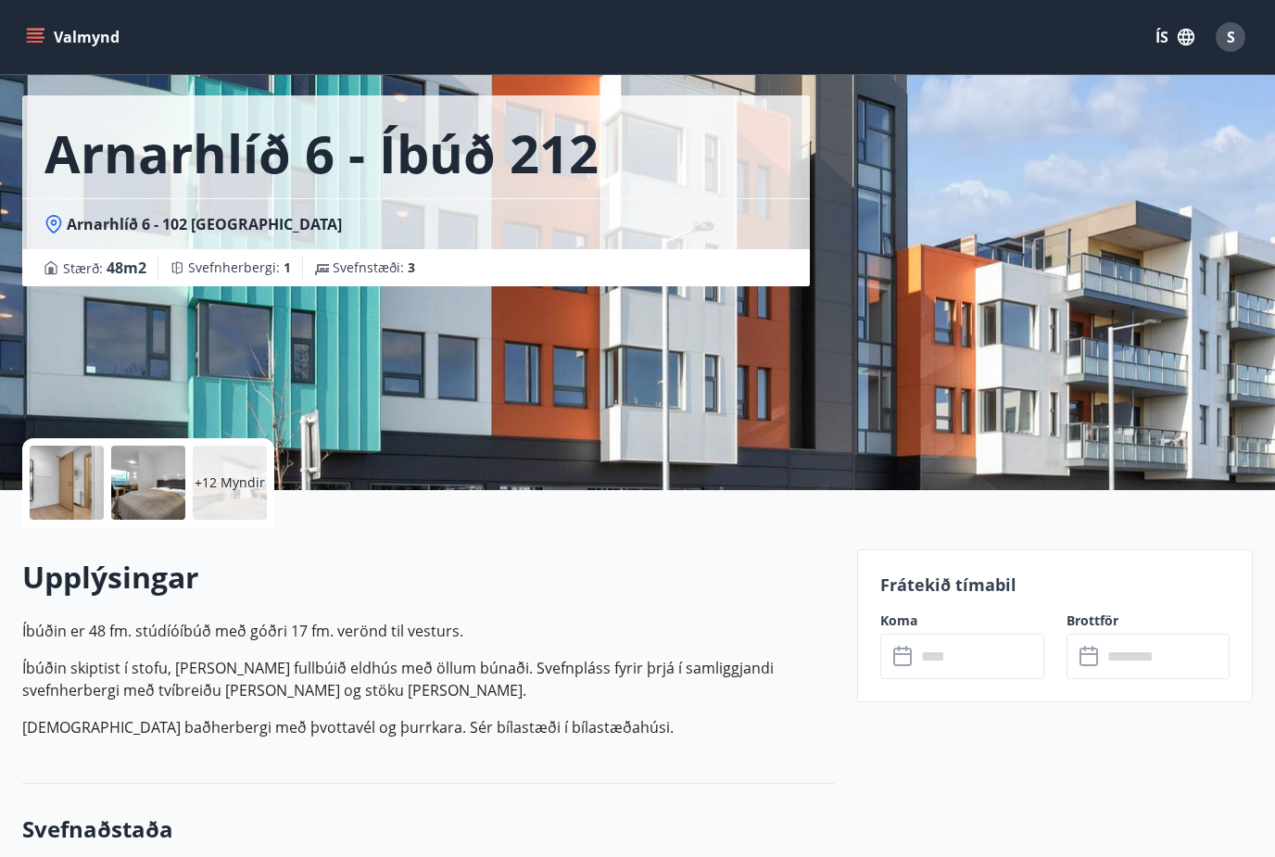
scroll to position [70, 0]
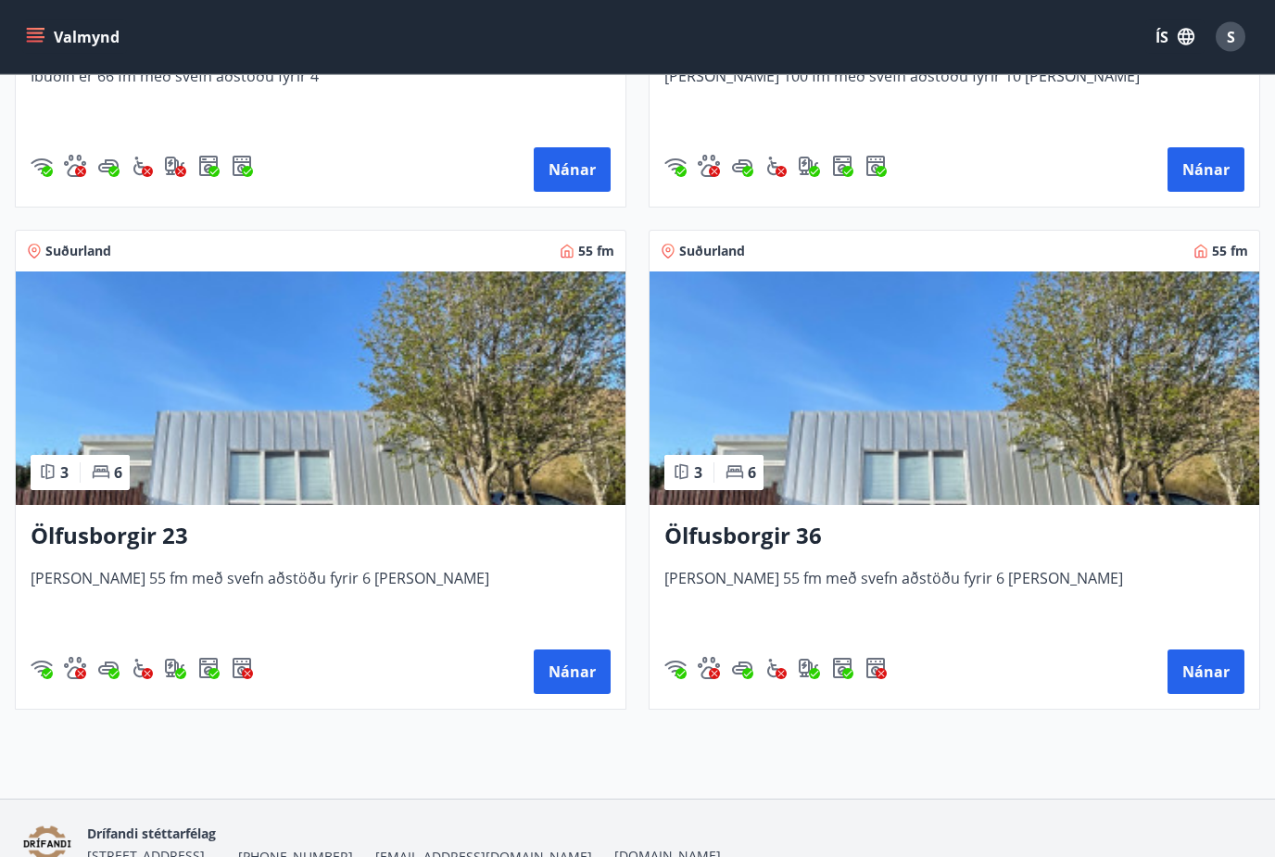
scroll to position [1223, 0]
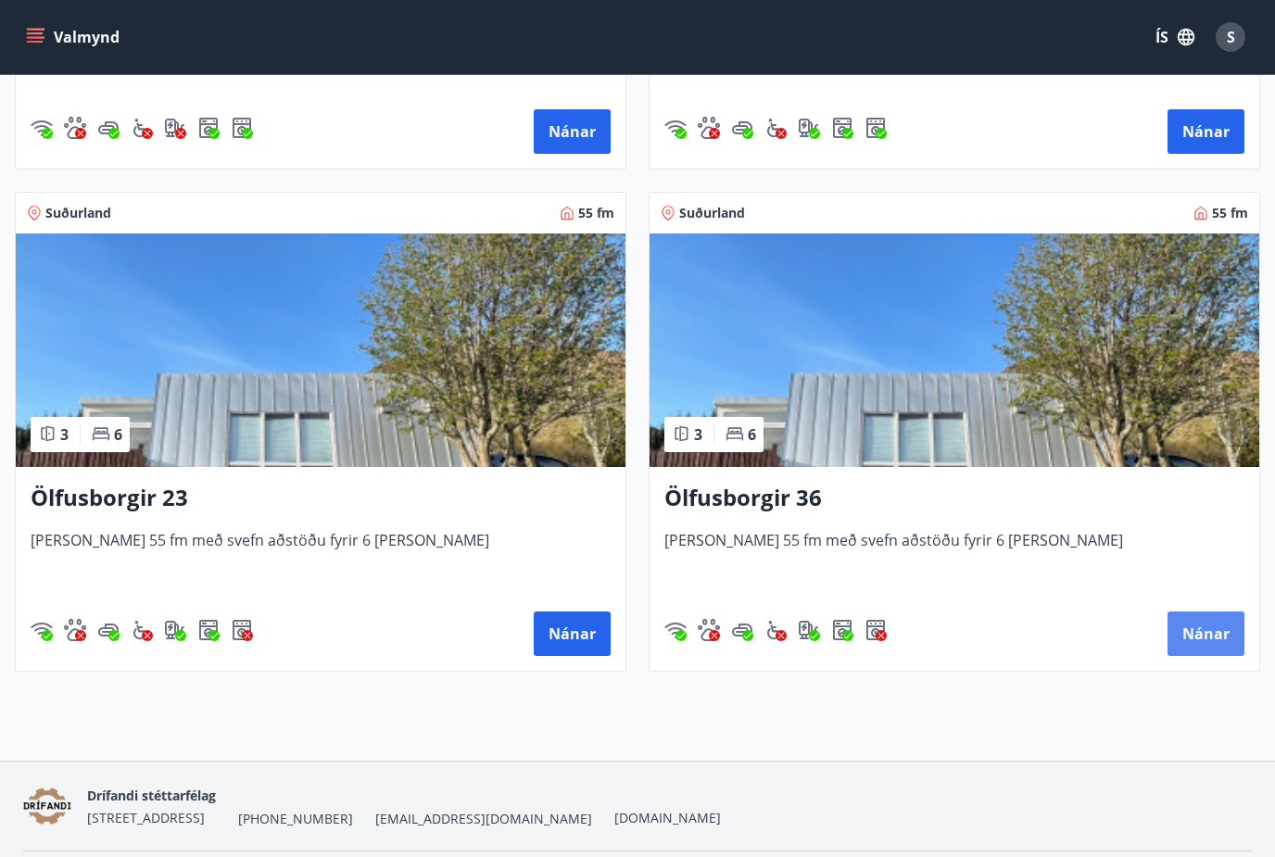
click at [1195, 656] on button "Nánar" at bounding box center [1206, 634] width 77 height 44
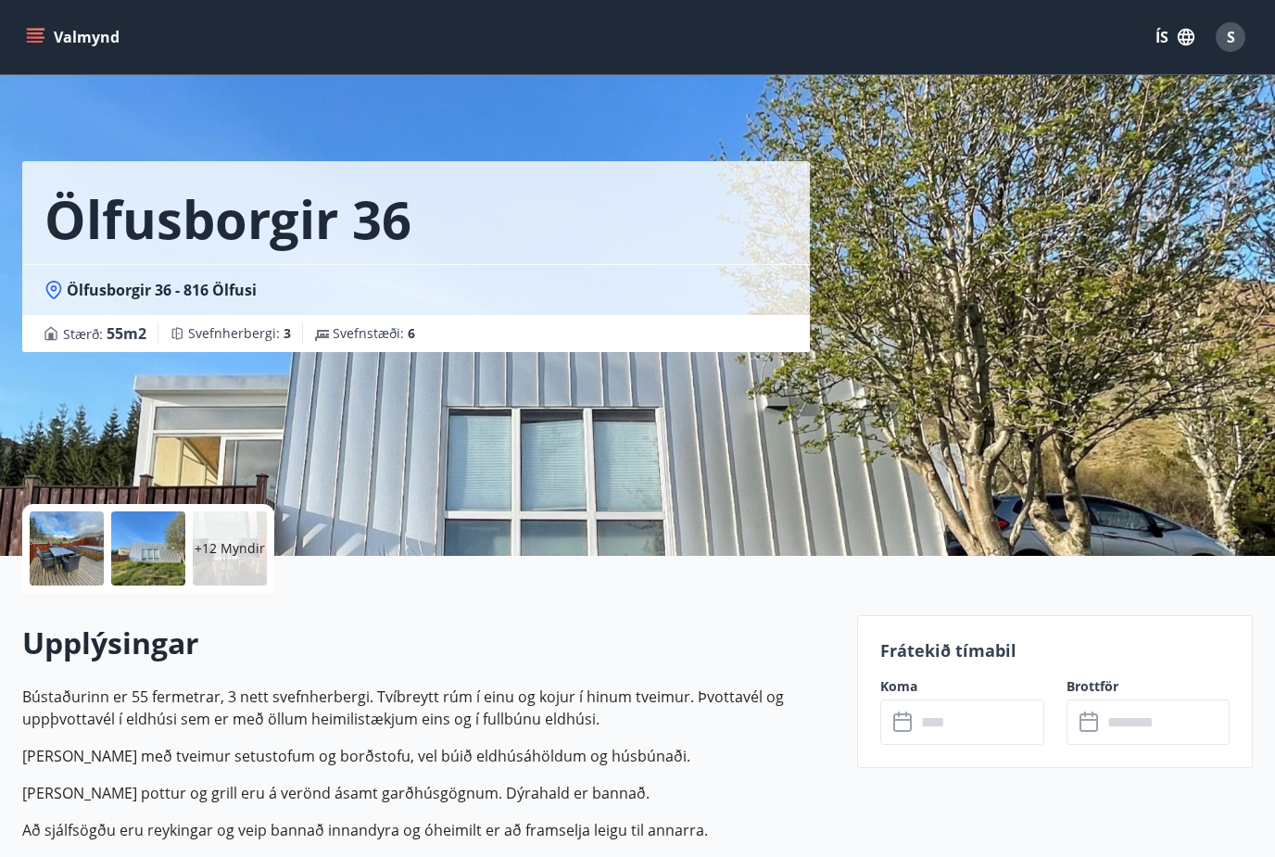
click at [959, 727] on input "text" at bounding box center [980, 722] width 128 height 45
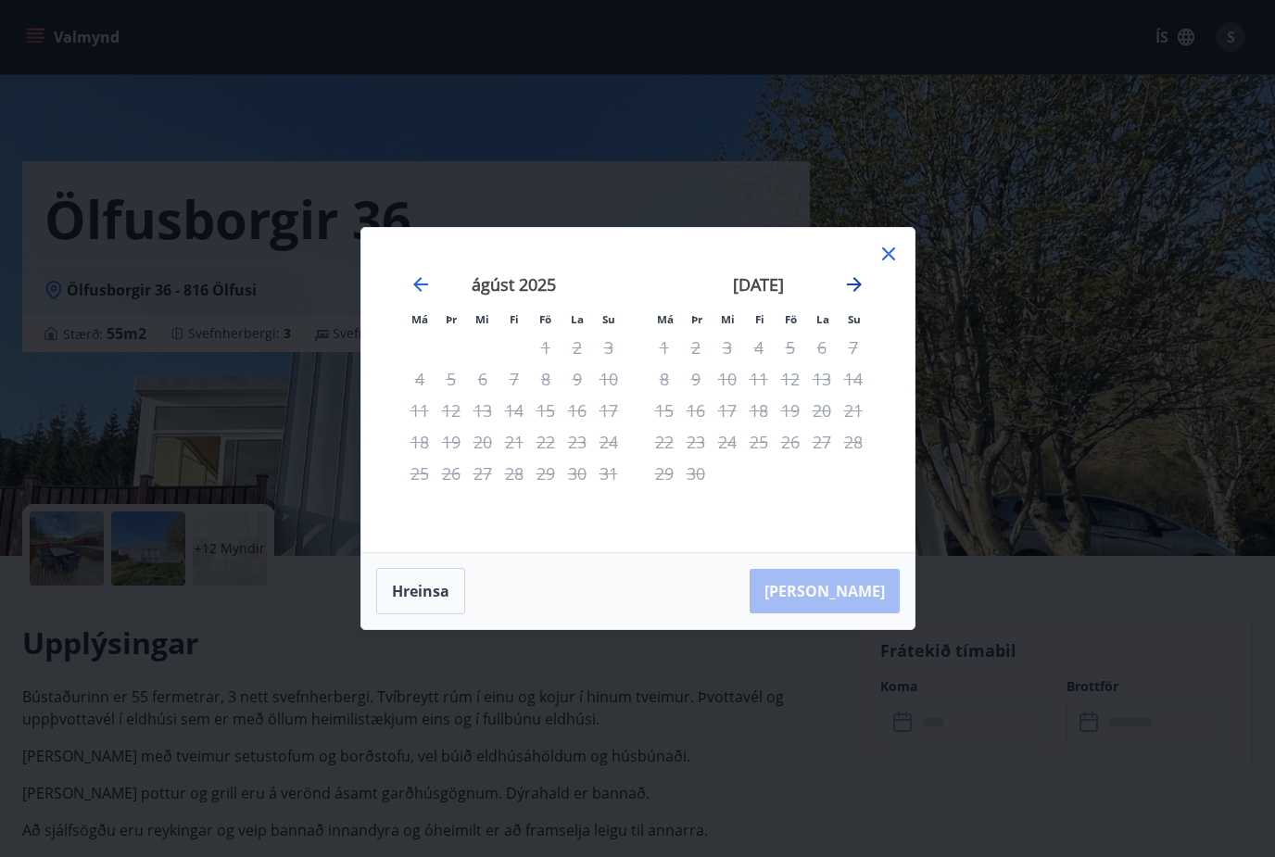
click at [856, 292] on icon "Move forward to switch to the next month." at bounding box center [854, 284] width 15 height 15
click at [860, 296] on icon "Move forward to switch to the next month." at bounding box center [854, 284] width 22 height 22
click at [863, 296] on icon "Move forward to switch to the next month." at bounding box center [854, 284] width 22 height 22
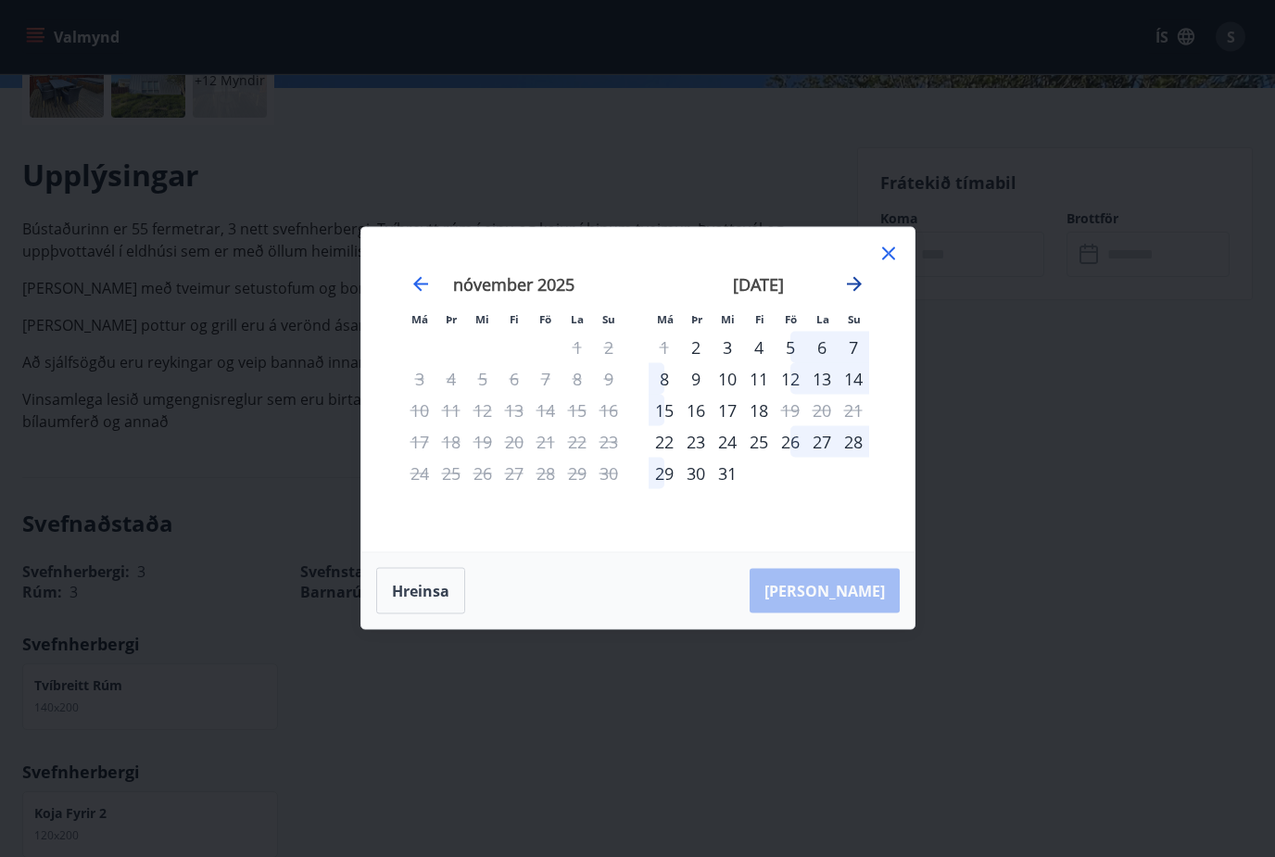
scroll to position [468, 0]
click at [893, 260] on icon at bounding box center [888, 253] width 13 height 13
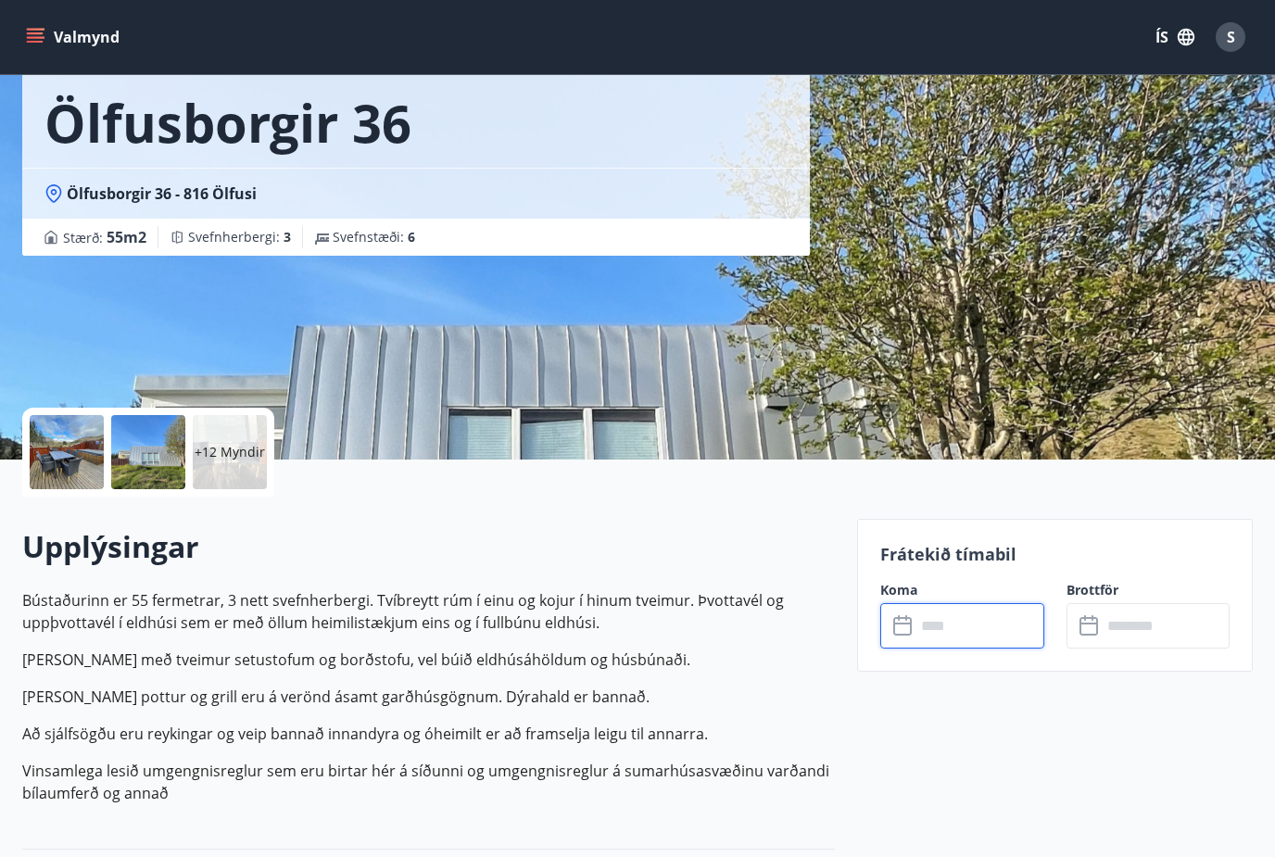
scroll to position [0, 0]
